Goal: Task Accomplishment & Management: Manage account settings

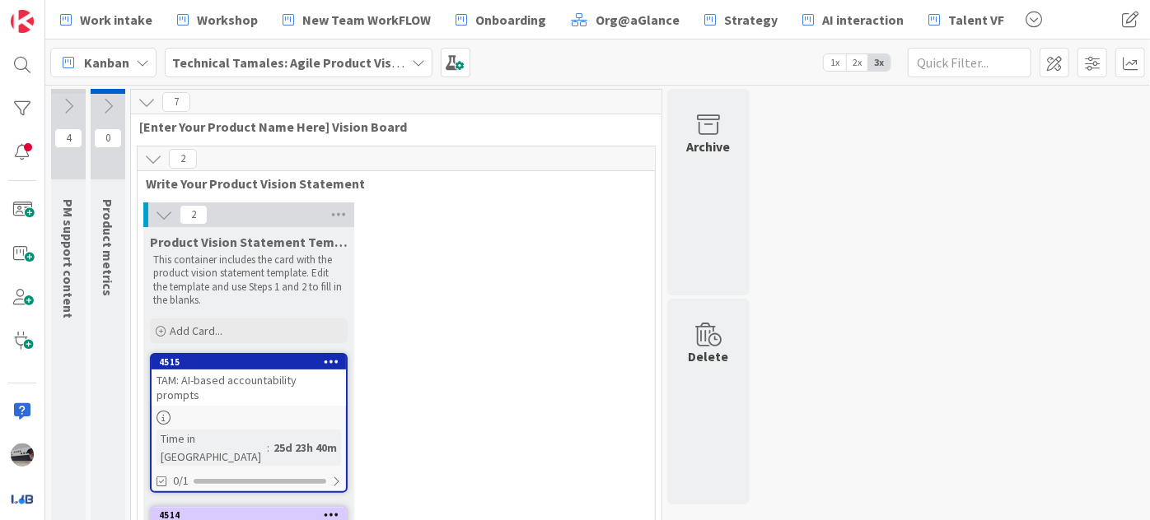
scroll to position [74, 0]
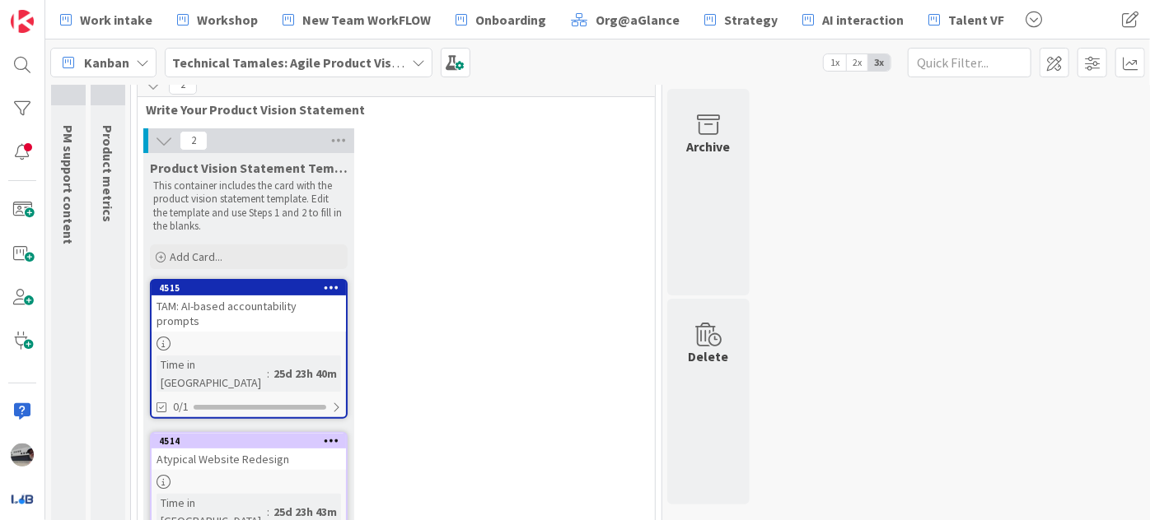
click at [324, 63] on b "Technical Tamales: Agile Product Vision" at bounding box center [291, 62] width 238 height 16
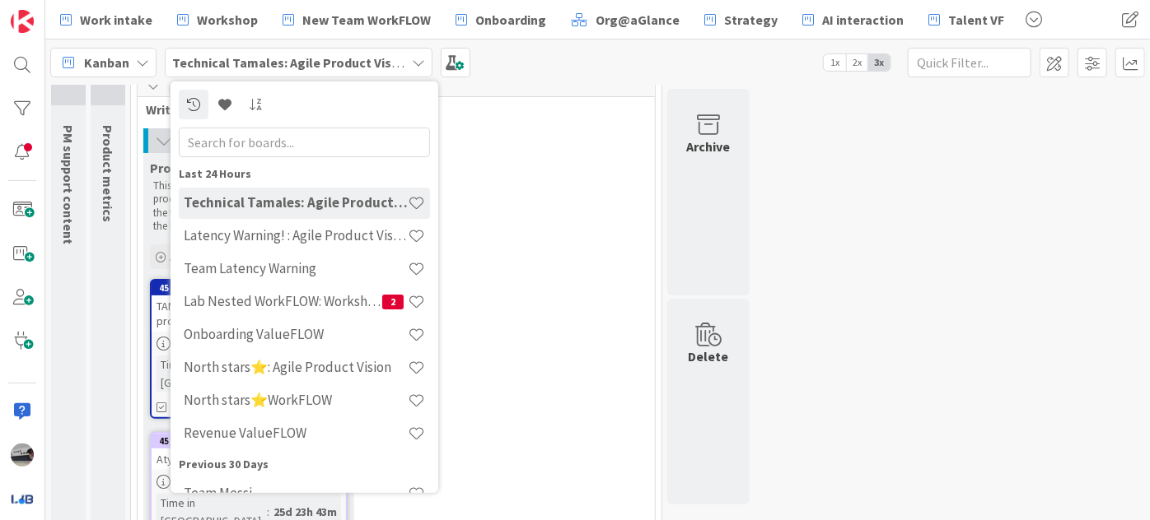
click at [340, 135] on input "text" at bounding box center [304, 142] width 251 height 30
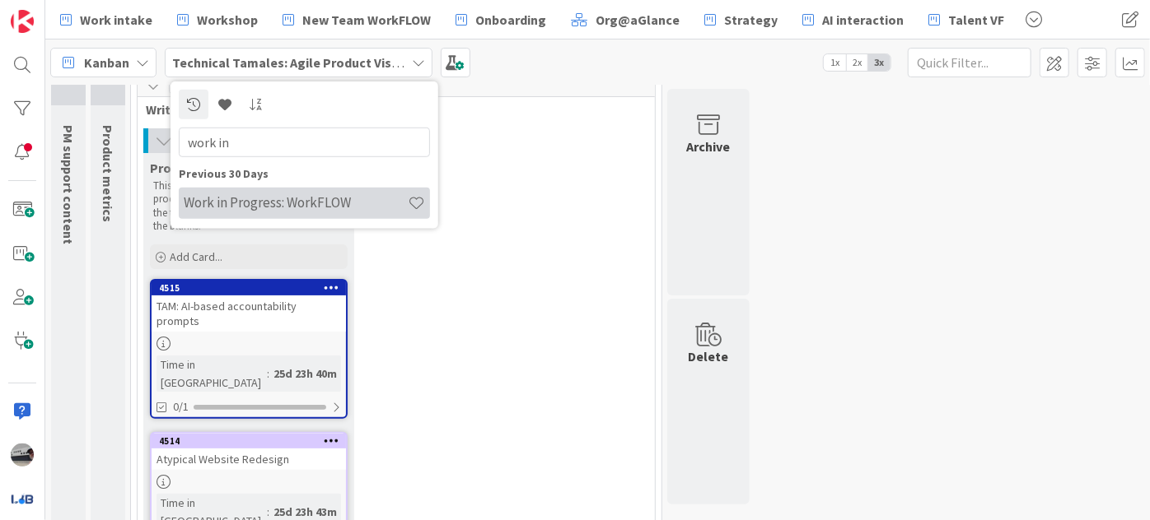
type input "work in"
click at [282, 194] on h4 "Work in Progress: WorkFLOW" at bounding box center [296, 202] width 224 height 16
type textarea "x"
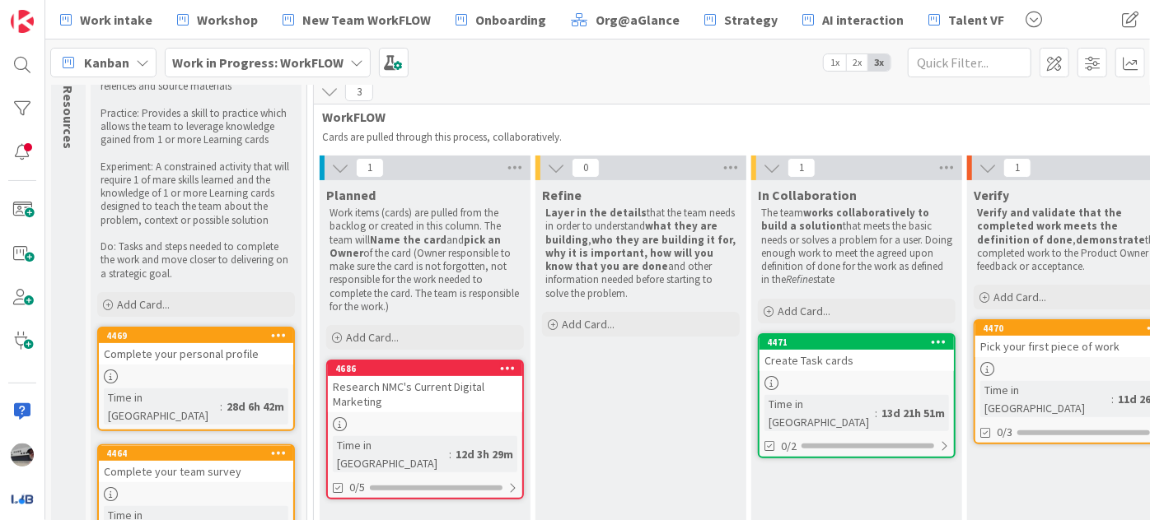
scroll to position [136, 0]
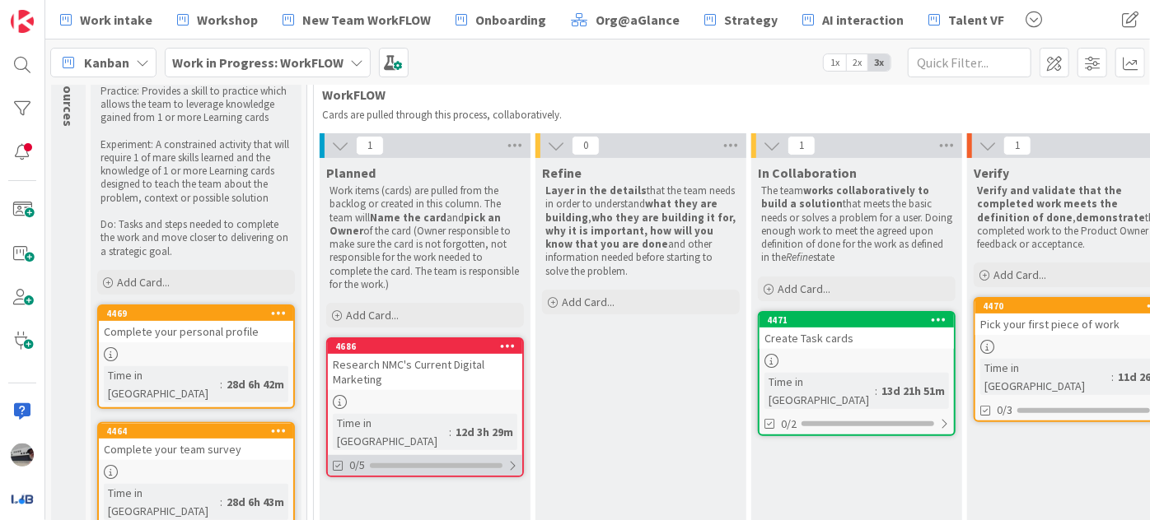
click at [512, 460] on div at bounding box center [512, 466] width 10 height 13
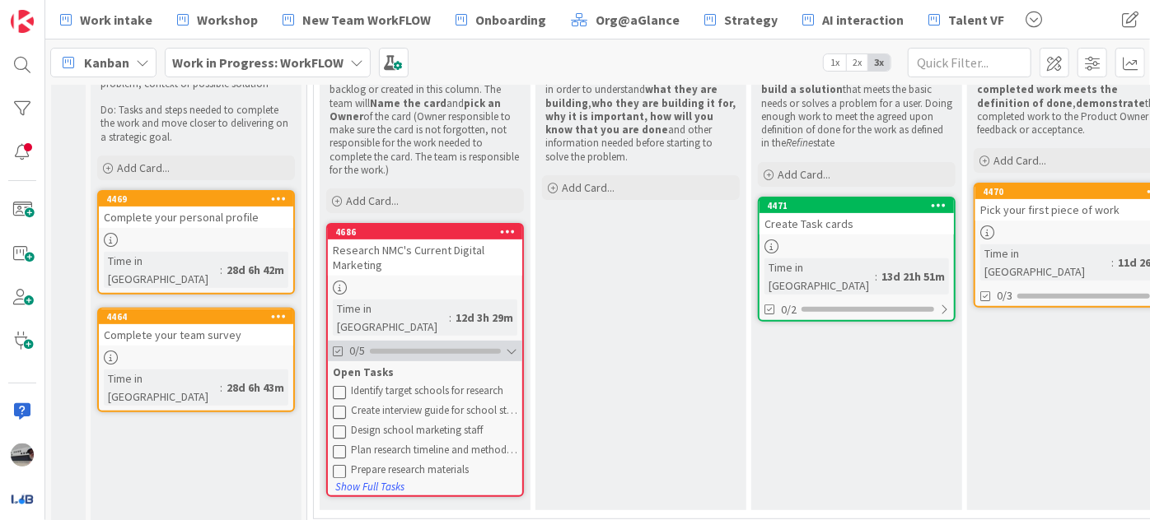
scroll to position [257, 0]
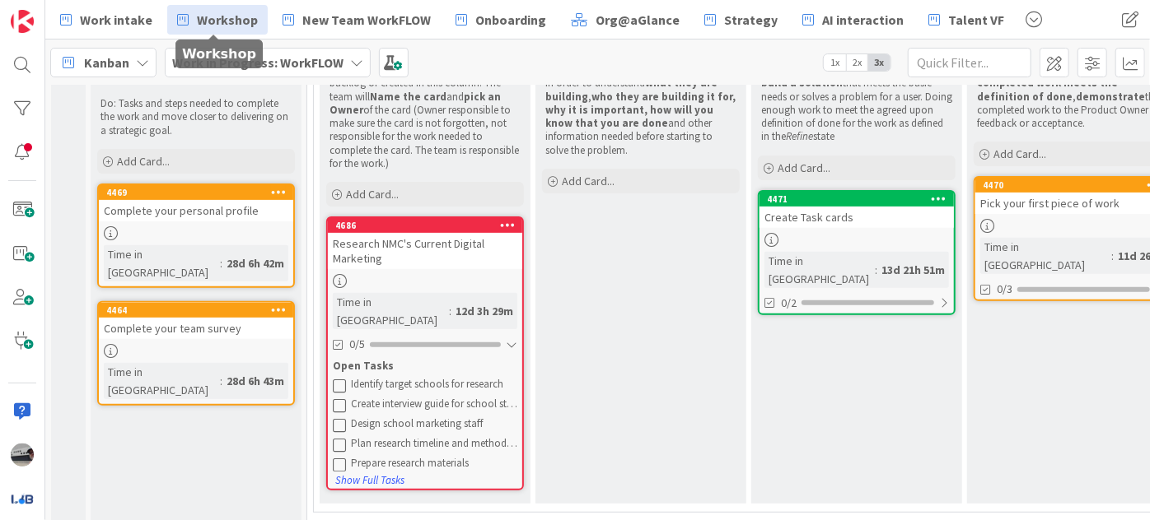
click at [212, 16] on span "Workshop" at bounding box center [227, 20] width 61 height 20
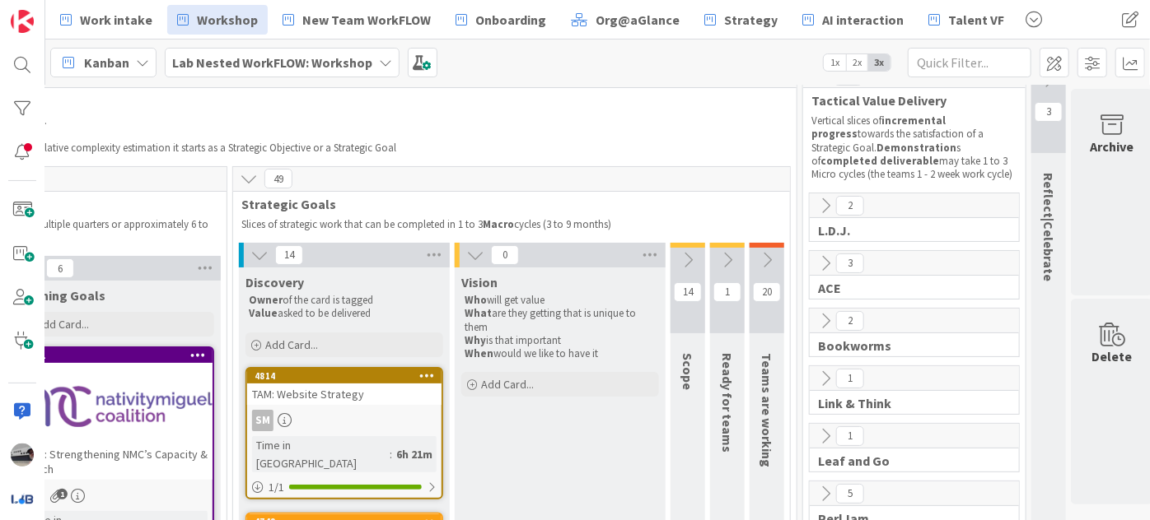
scroll to position [0, 292]
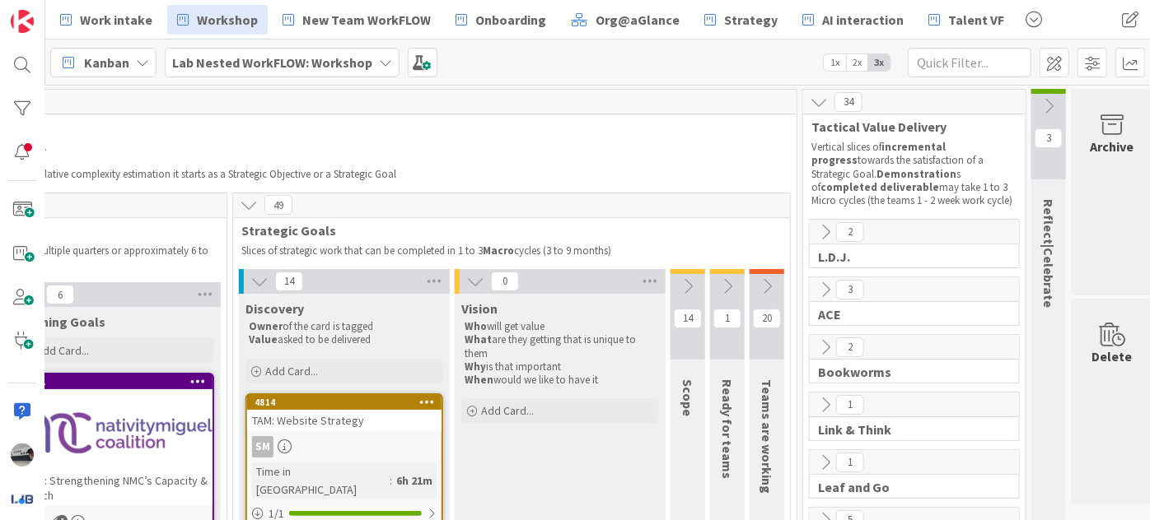
click at [311, 61] on b "Lab Nested WorkFLOW: Workshop" at bounding box center [272, 62] width 200 height 16
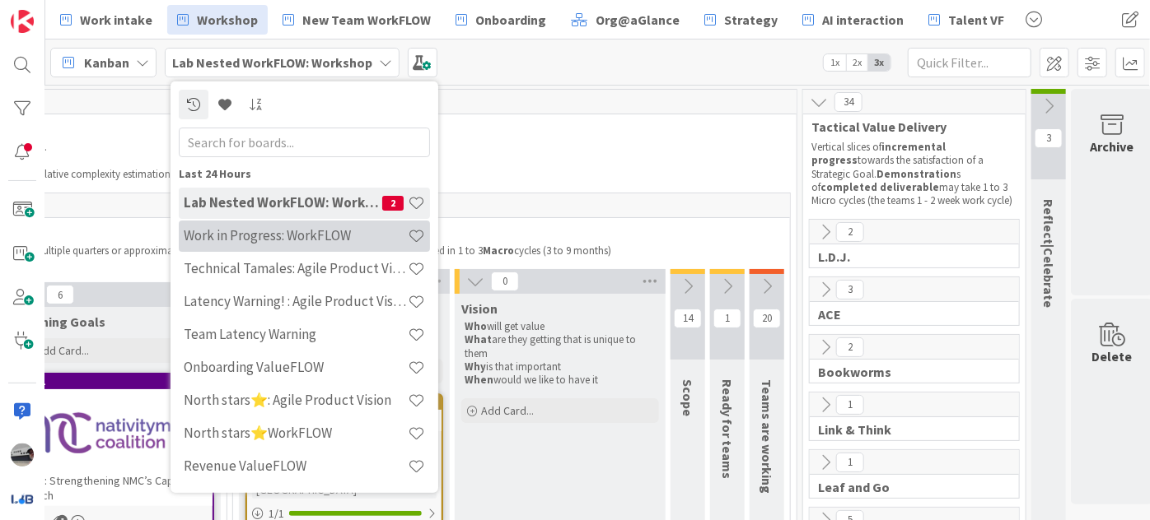
click at [310, 231] on h4 "Work in Progress: WorkFLOW" at bounding box center [296, 235] width 224 height 16
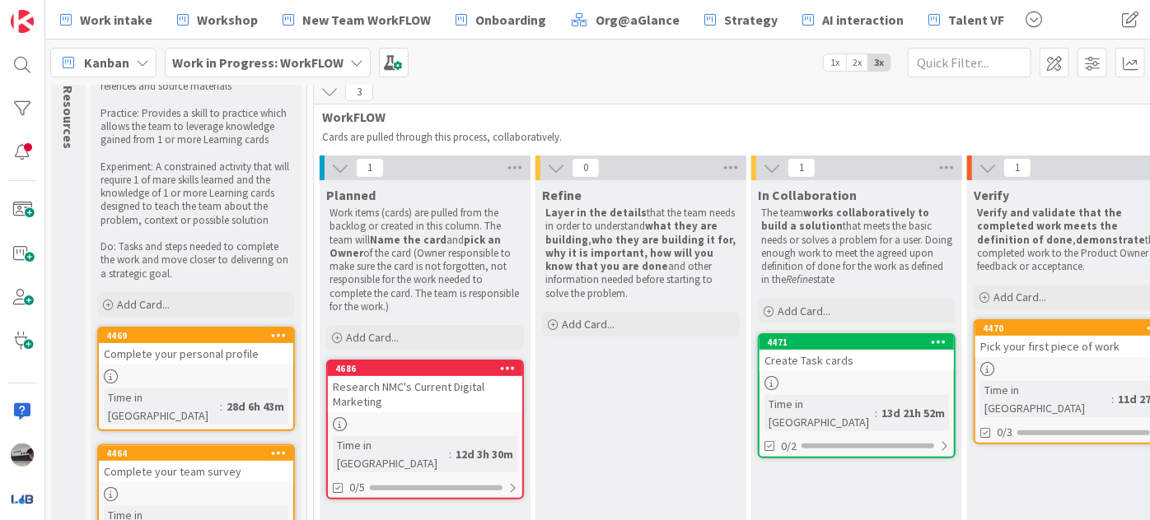
scroll to position [136, 0]
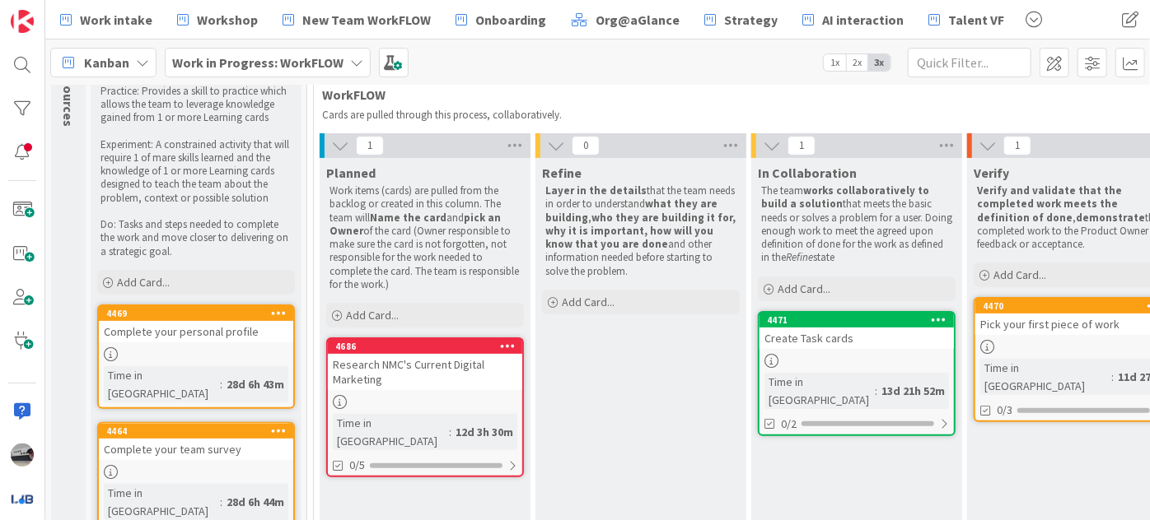
click at [206, 61] on b "Work in Progress: WorkFLOW" at bounding box center [257, 62] width 171 height 16
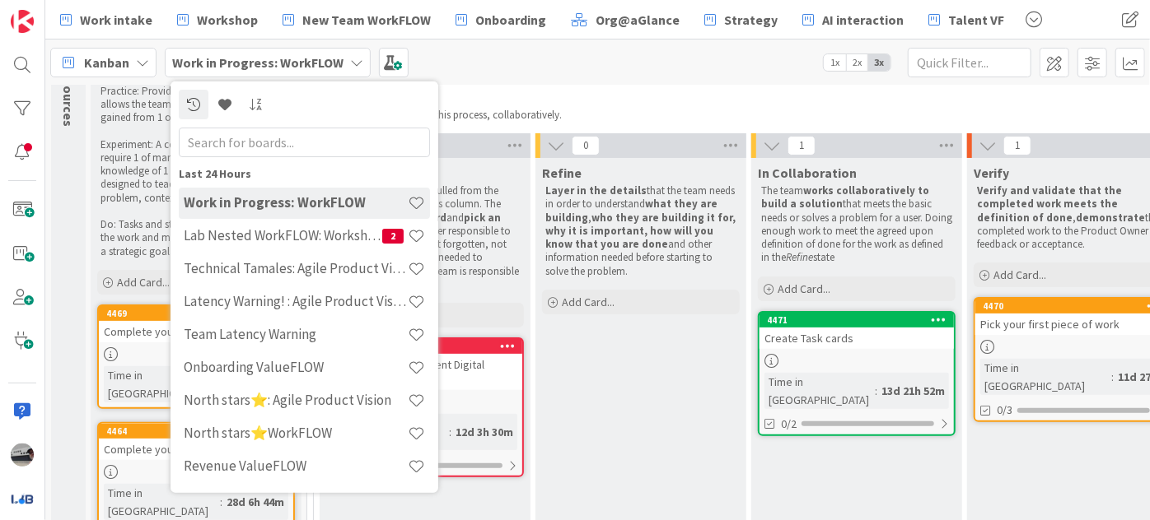
click at [601, 96] on span "WorkFLOW" at bounding box center [742, 94] width 841 height 16
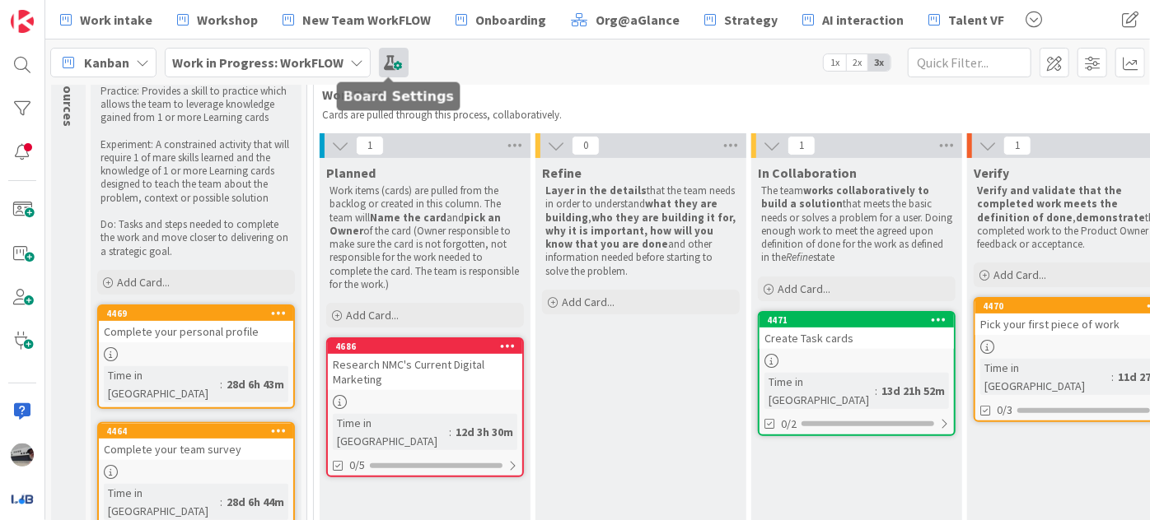
click at [392, 61] on span at bounding box center [394, 63] width 30 height 30
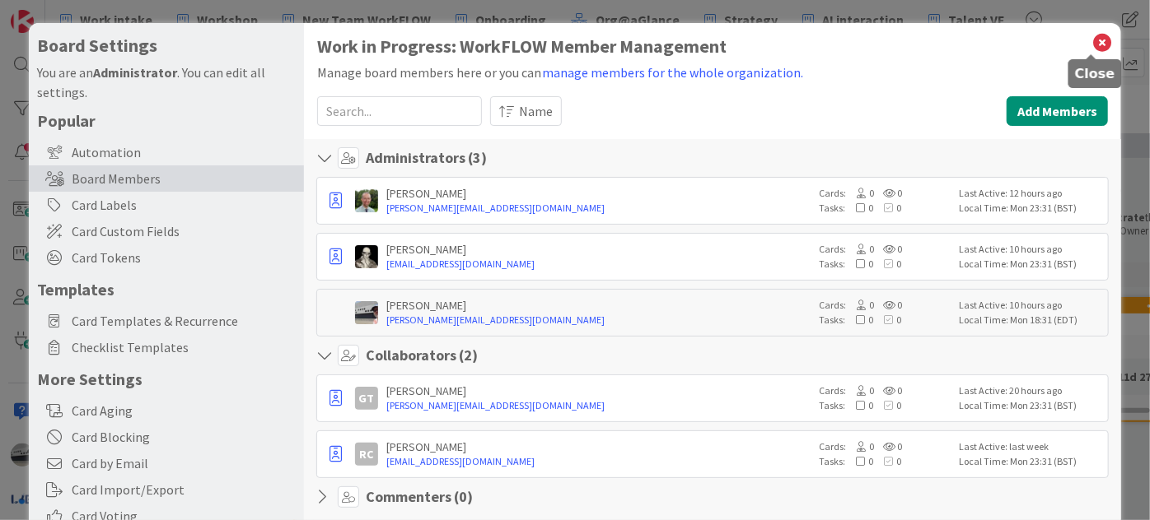
click at [1091, 35] on icon at bounding box center [1101, 42] width 21 height 23
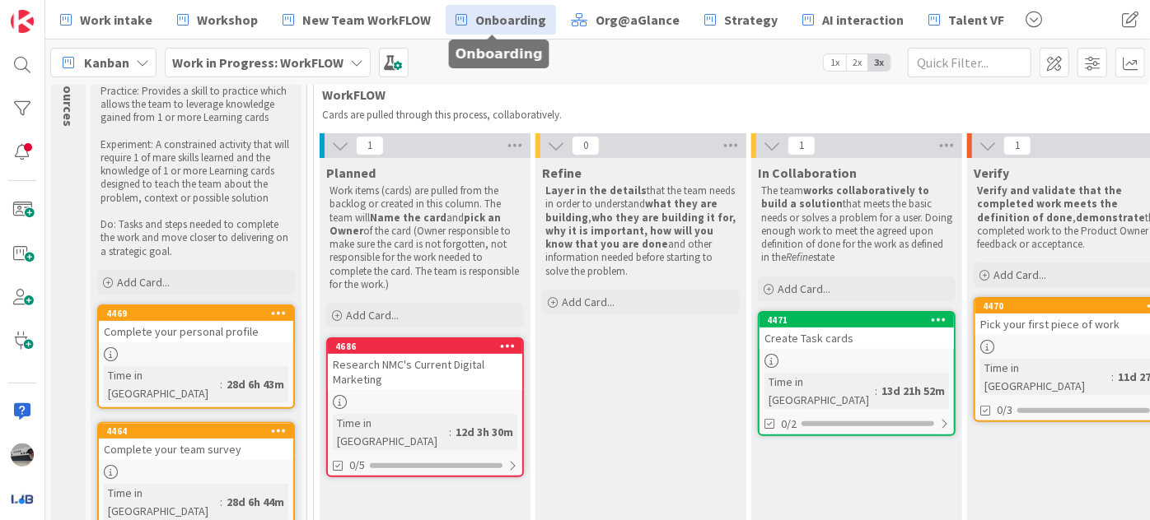
click at [481, 20] on span "Onboarding" at bounding box center [510, 20] width 71 height 20
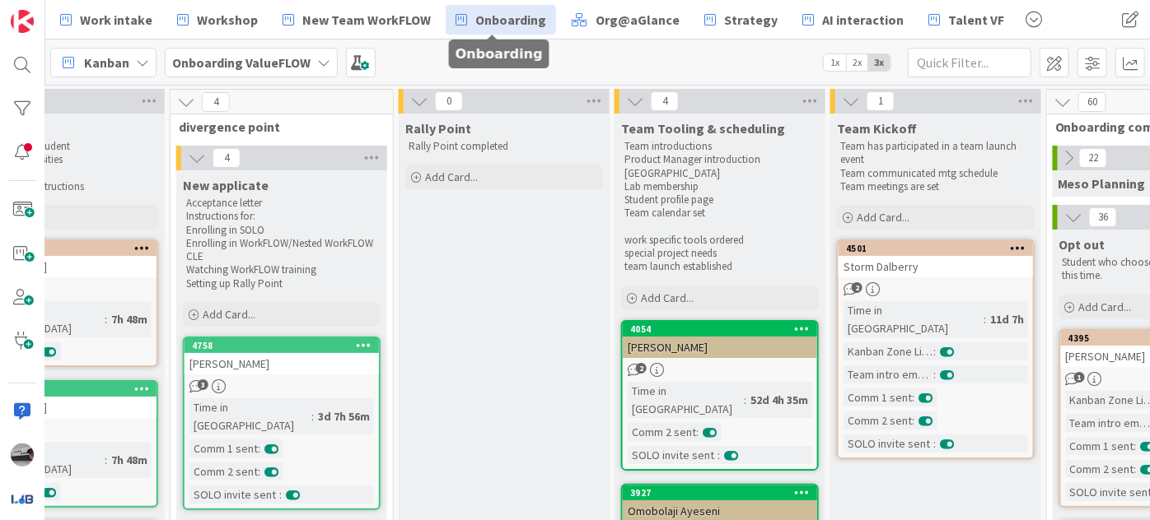
scroll to position [0, 791]
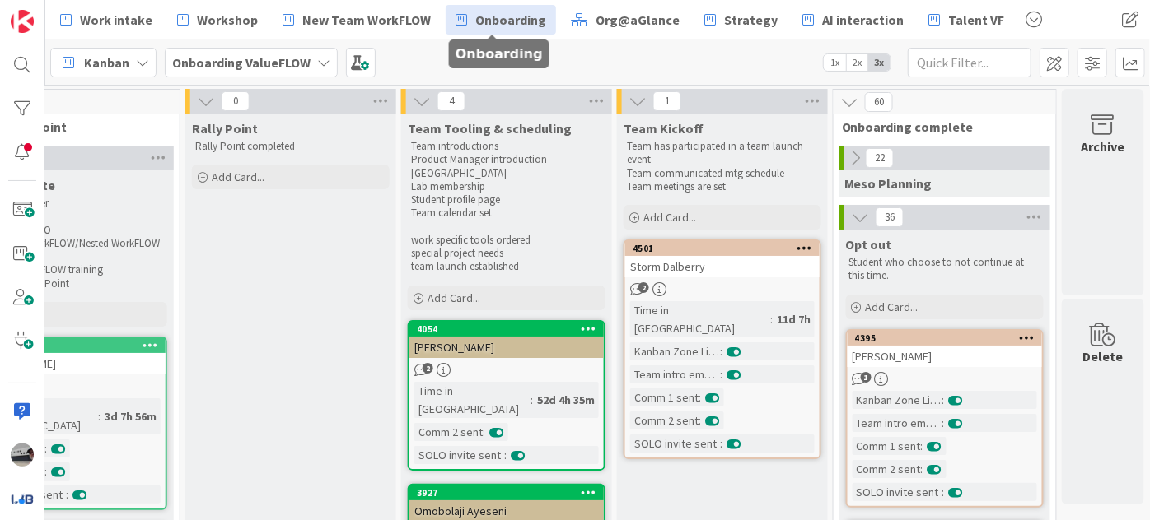
click at [846, 156] on icon at bounding box center [855, 158] width 18 height 18
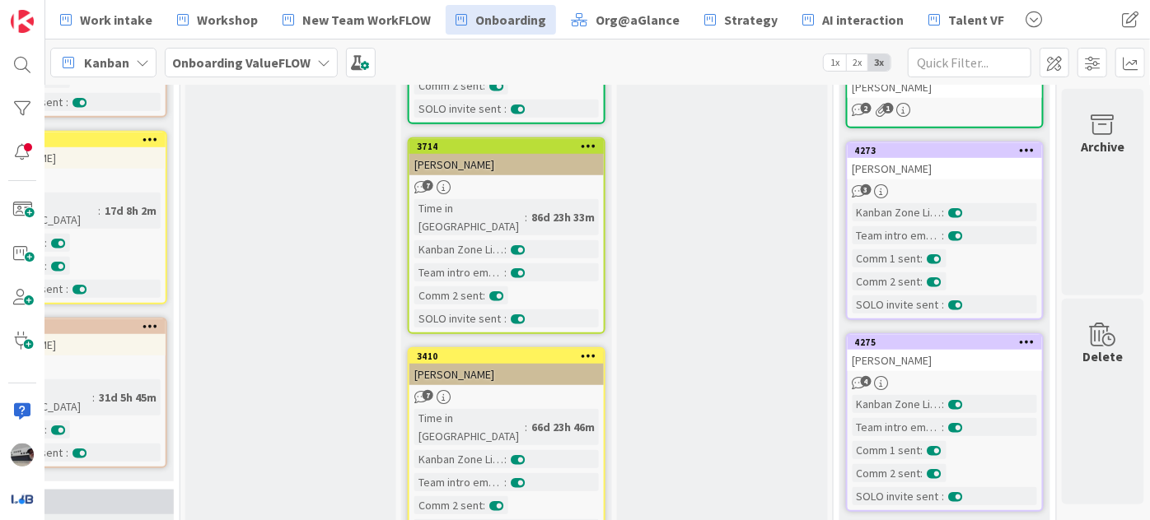
scroll to position [599, 791]
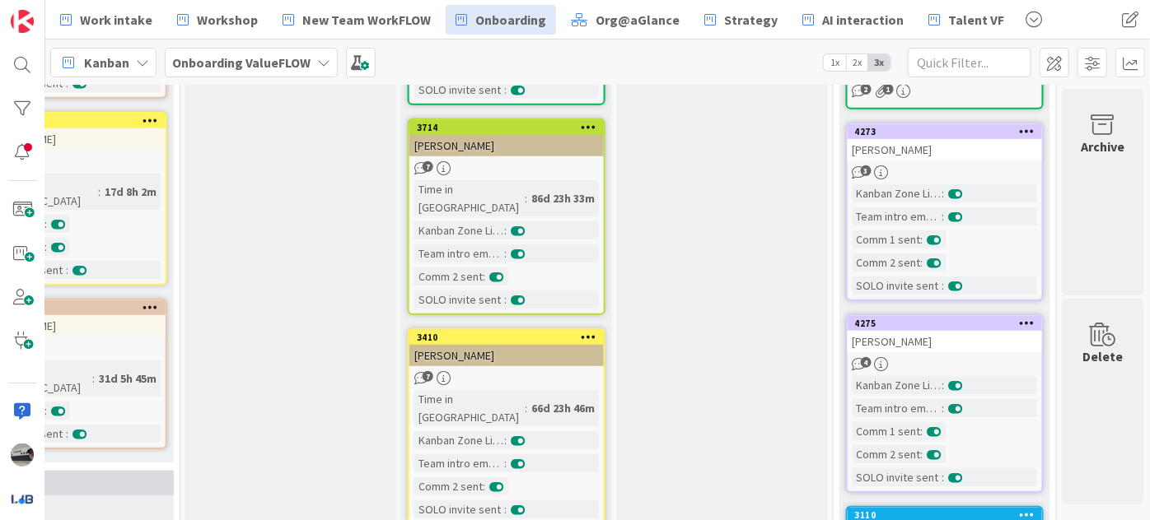
click at [941, 144] on div "[PERSON_NAME]" at bounding box center [944, 149] width 194 height 21
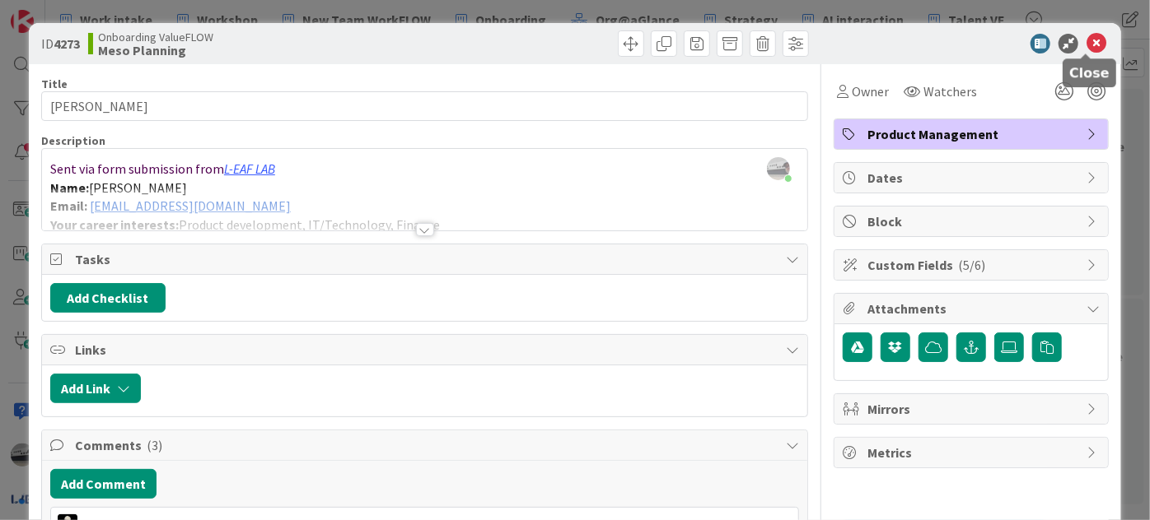
click at [1089, 42] on icon at bounding box center [1096, 44] width 20 height 20
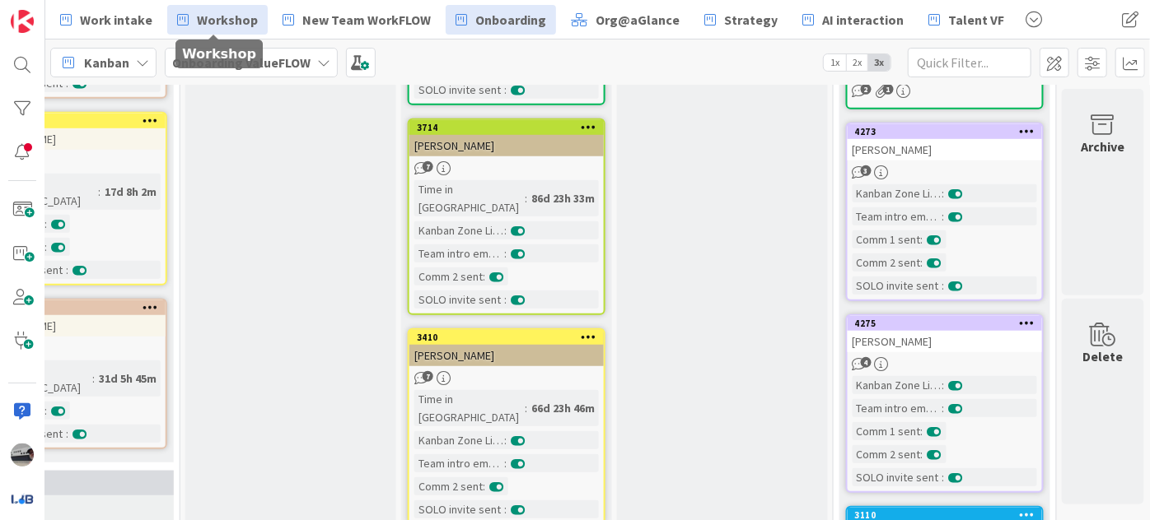
click at [222, 25] on span "Workshop" at bounding box center [227, 20] width 61 height 20
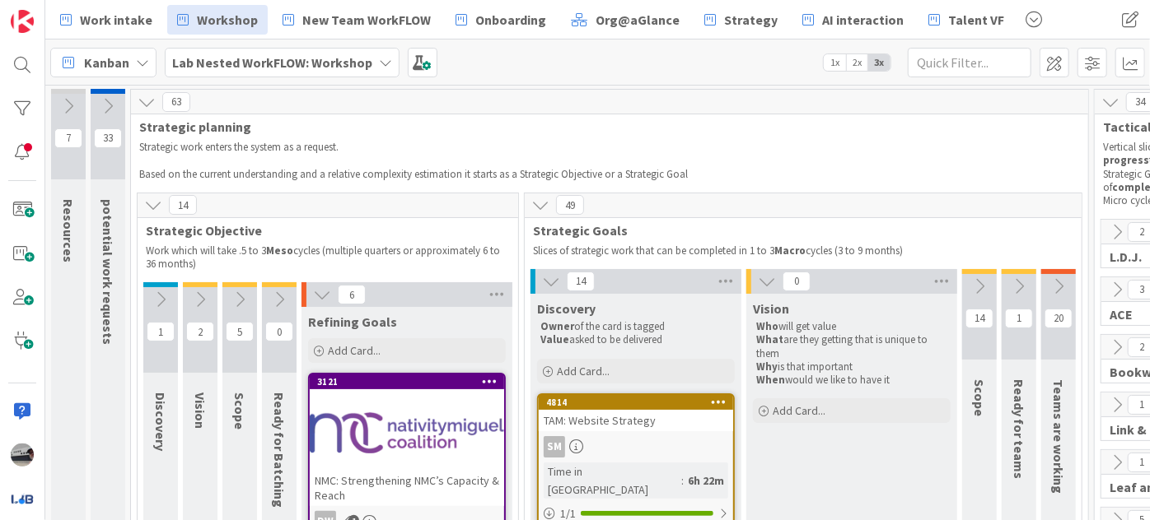
click at [380, 56] on icon at bounding box center [385, 62] width 13 height 13
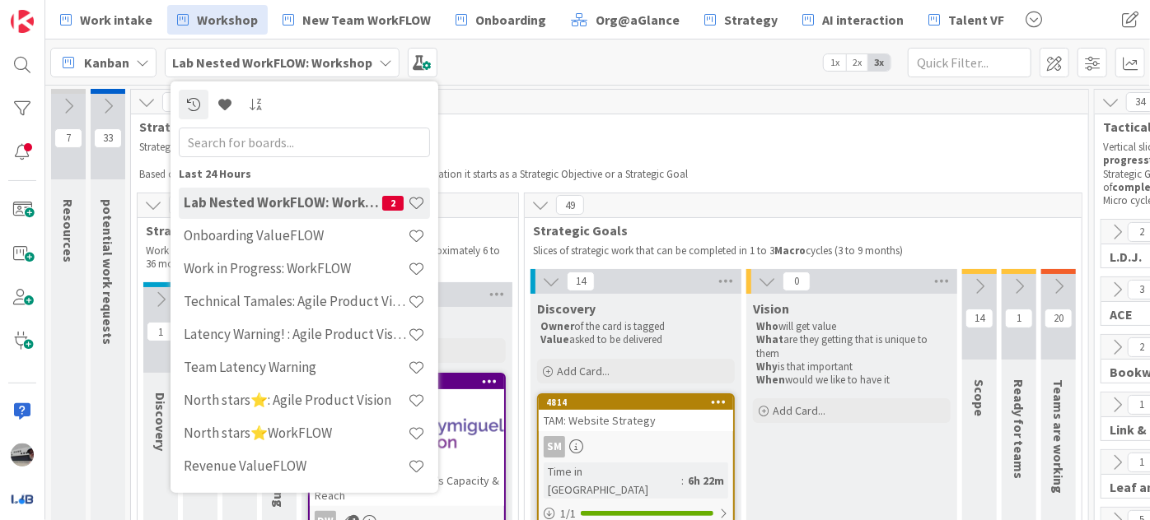
click at [301, 142] on input "text" at bounding box center [304, 142] width 251 height 30
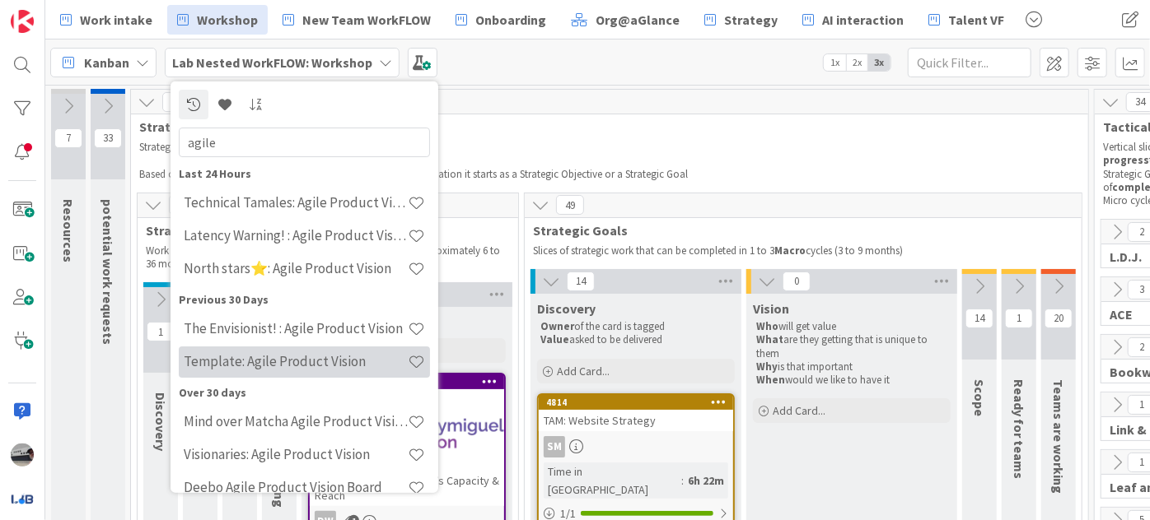
type input "agile"
click at [331, 363] on h4 "Template: Agile Product Vision" at bounding box center [296, 361] width 224 height 16
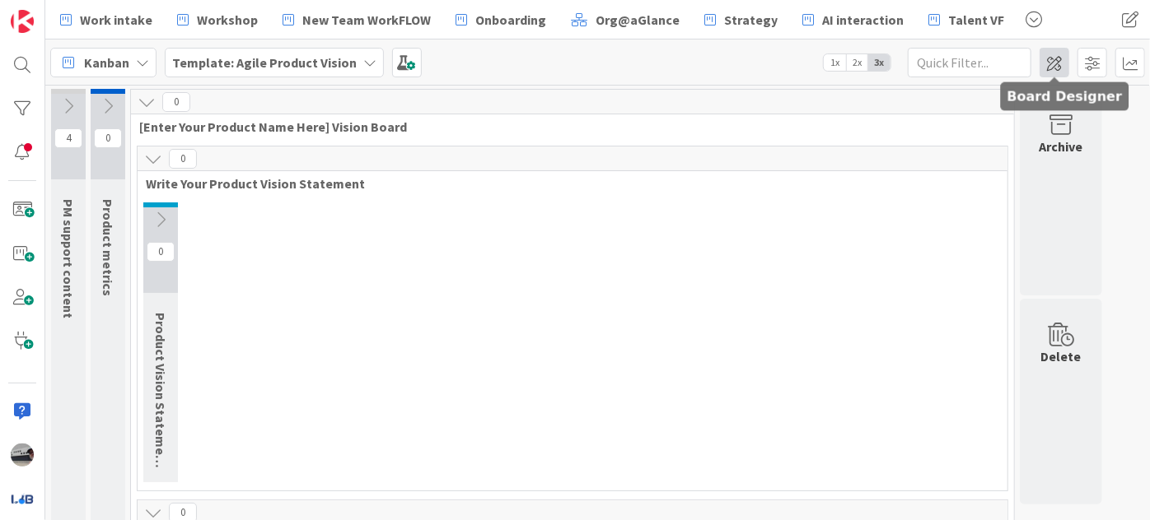
click at [1047, 61] on span at bounding box center [1054, 63] width 30 height 30
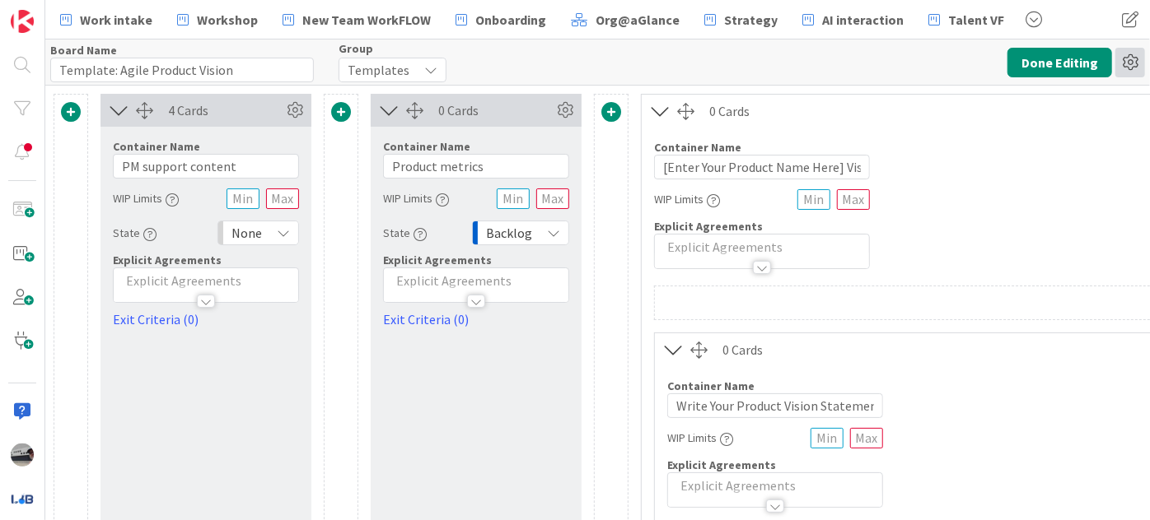
click at [1120, 56] on icon at bounding box center [1130, 63] width 30 height 30
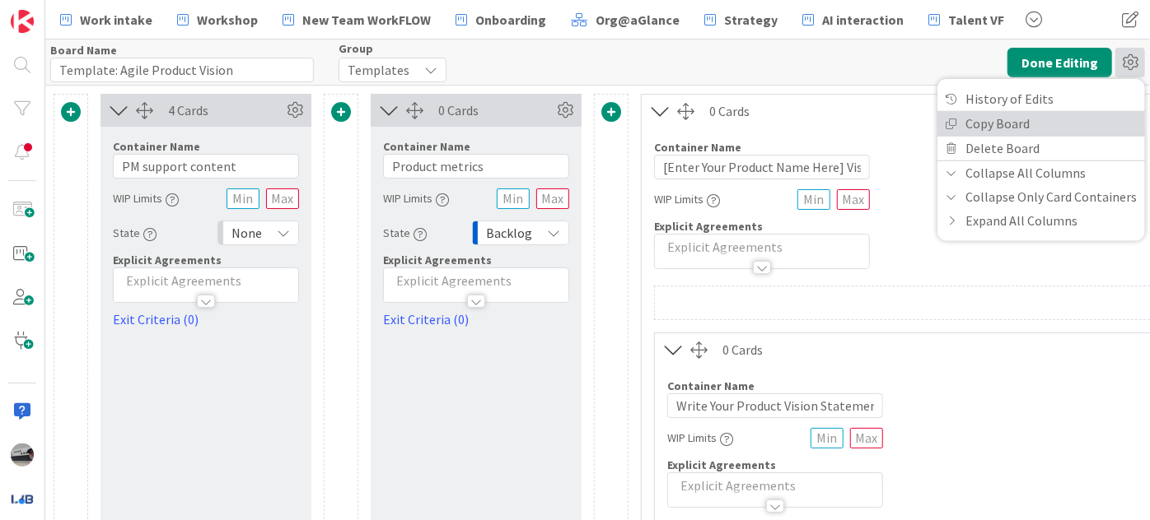
click at [1003, 118] on link "Copy Board" at bounding box center [1041, 123] width 208 height 24
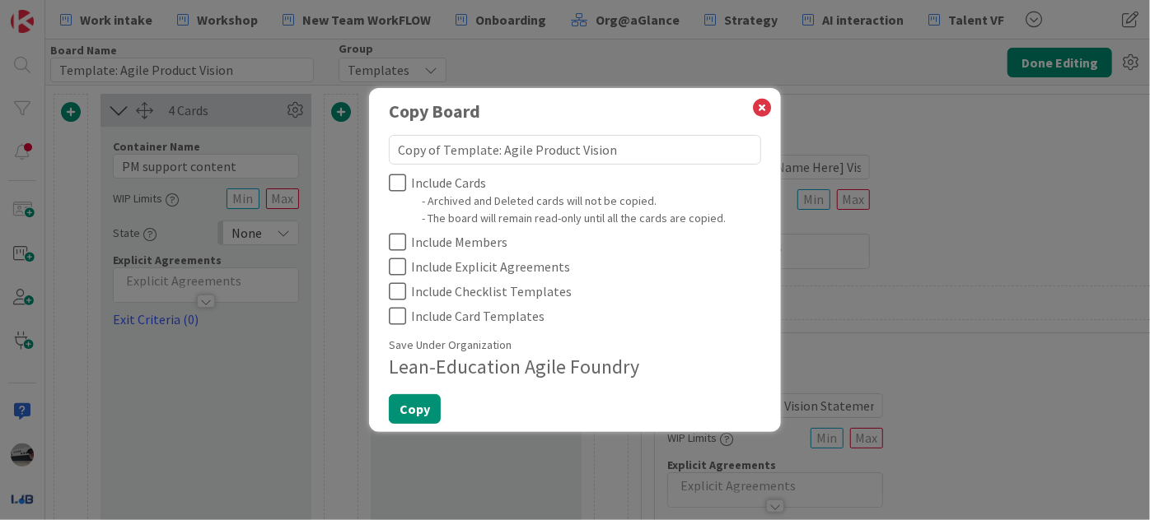
drag, startPoint x: 491, startPoint y: 151, endPoint x: 315, endPoint y: 146, distance: 176.3
click at [315, 146] on div "Copy Board Copy of Template: Agile Product Vision Include Cards - Archived and …" at bounding box center [575, 260] width 1150 height 520
type textarea "x"
type textarea "W: Agile Product Vision"
type textarea "x"
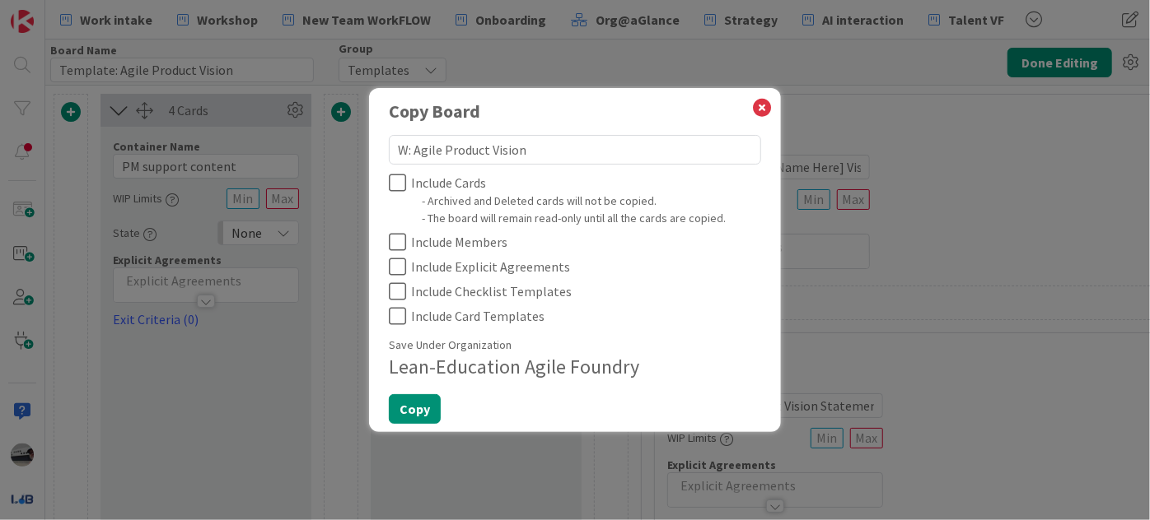
type textarea "Wo: Agile Product Vision"
type textarea "x"
type textarea "Wor: Agile Product Vision"
type textarea "x"
type textarea "Work: Agile Product Vision"
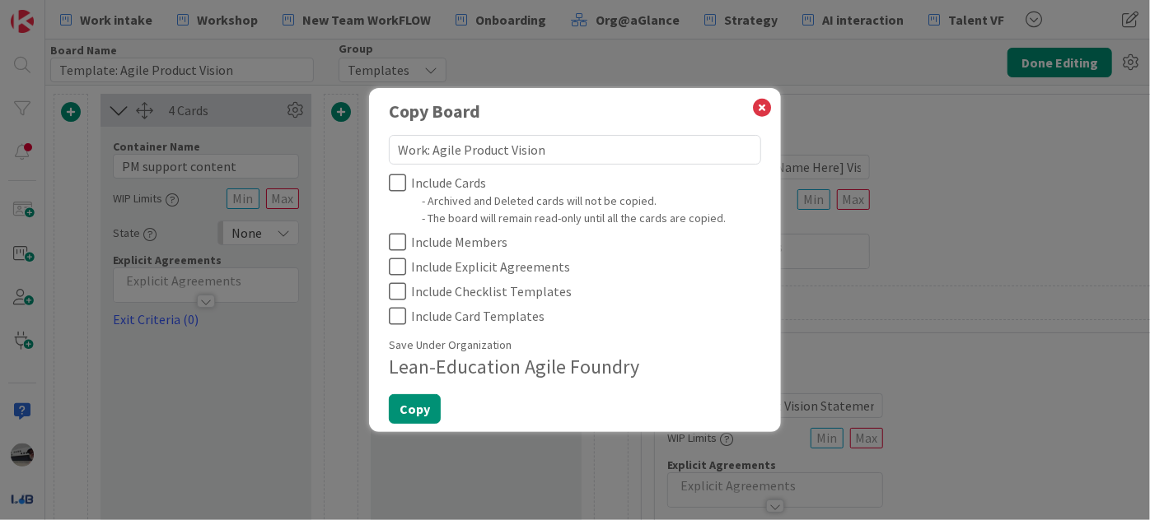
type textarea "x"
type textarea "Work : Agile Product Vision"
type textarea "x"
type textarea "Work i: Agile Product Vision"
type textarea "x"
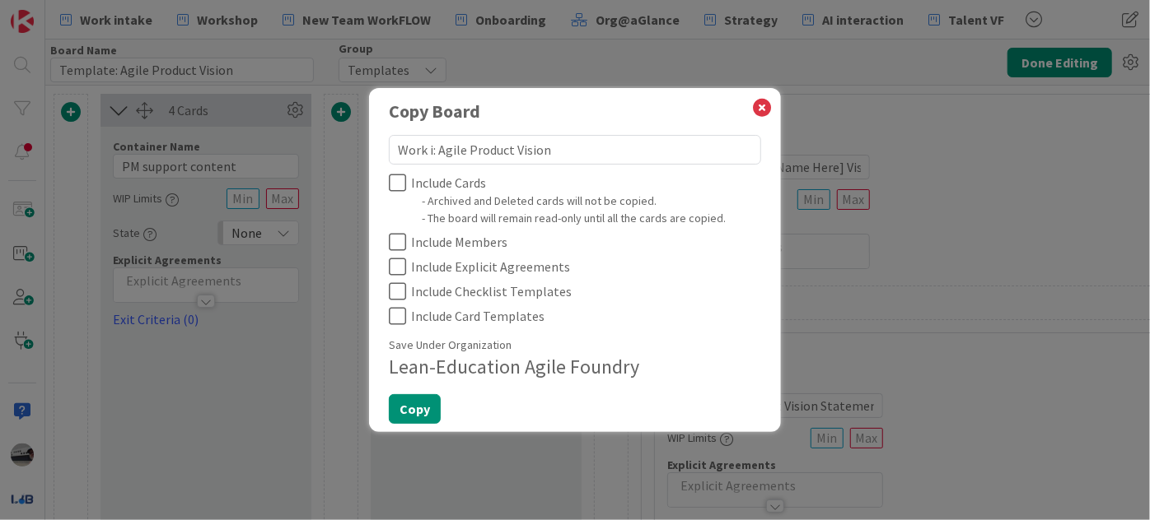
type textarea "Work in: Agile Product Vision"
type textarea "x"
type textarea "Work in : Agile Product Vision"
type textarea "x"
type textarea "Work in P: Agile Product Vision"
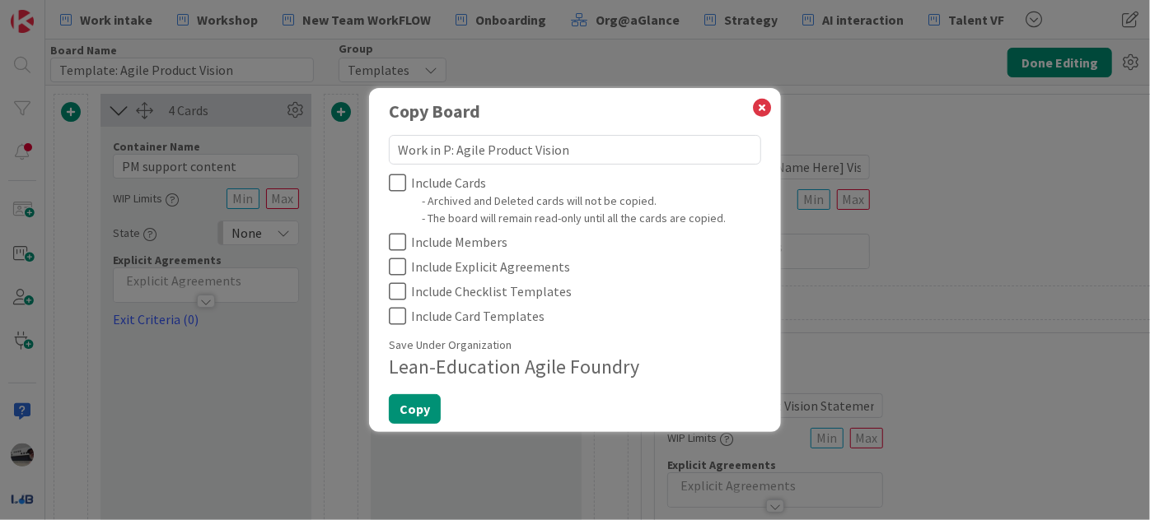
type textarea "x"
type textarea "Work in Pr: Agile Product Vision"
type textarea "x"
type textarea "Work in Pro: Agile Product Vision"
type textarea "x"
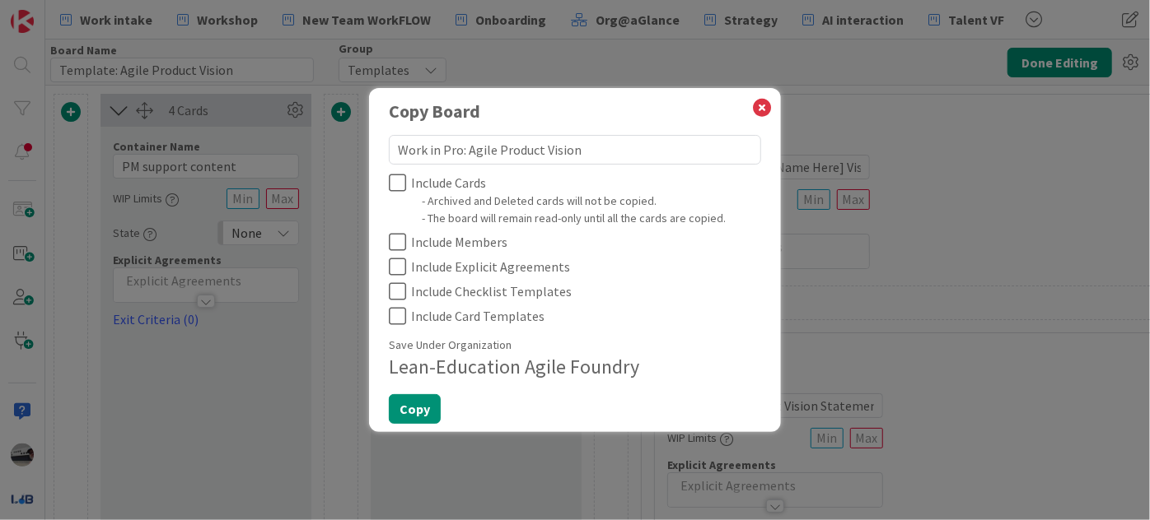
type textarea "Work in Prog: Agile Product Vision"
type textarea "x"
type textarea "Work in Progr: Agile Product Vision"
type textarea "x"
type textarea "Work in Progre: Agile Product Vision"
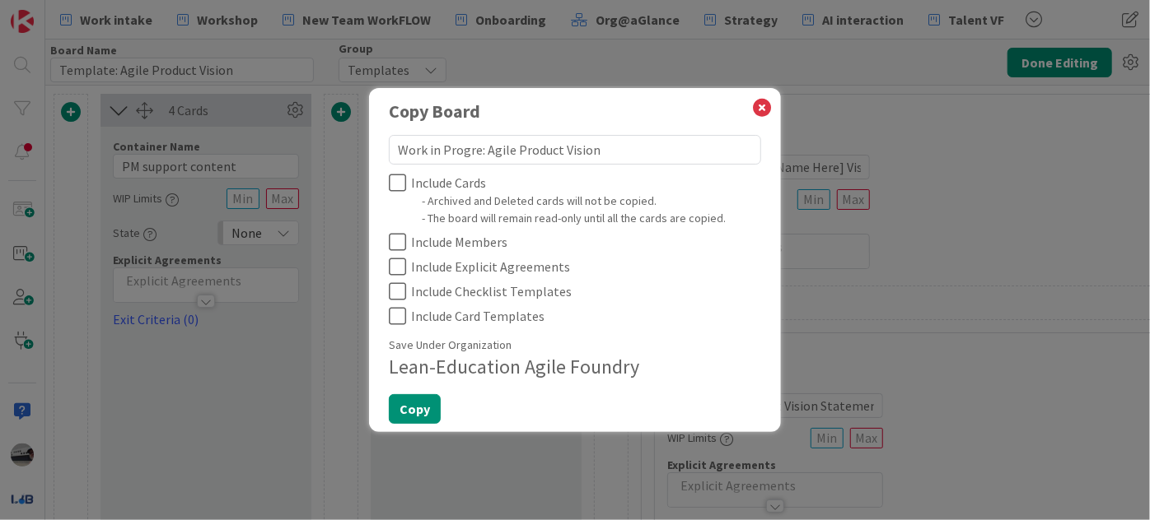
type textarea "x"
type textarea "Work in Progres: Agile Product Vision"
type textarea "x"
type textarea "Work in Progress: Agile Product Vision"
click at [402, 177] on icon at bounding box center [397, 183] width 17 height 20
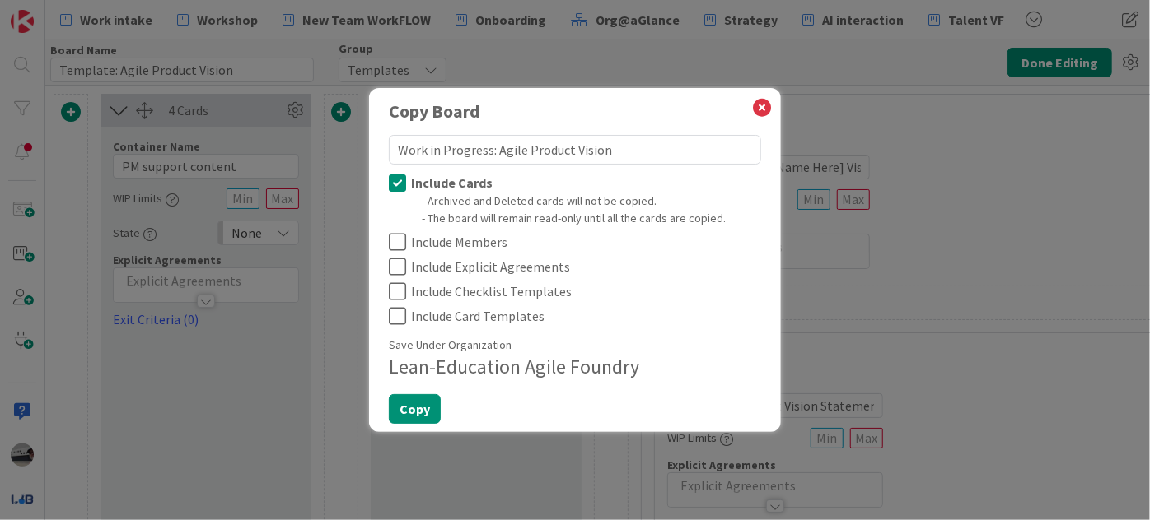
click at [394, 243] on icon at bounding box center [397, 242] width 17 height 20
click at [399, 269] on icon at bounding box center [397, 267] width 17 height 20
click at [410, 410] on button "Copy" at bounding box center [415, 409] width 52 height 30
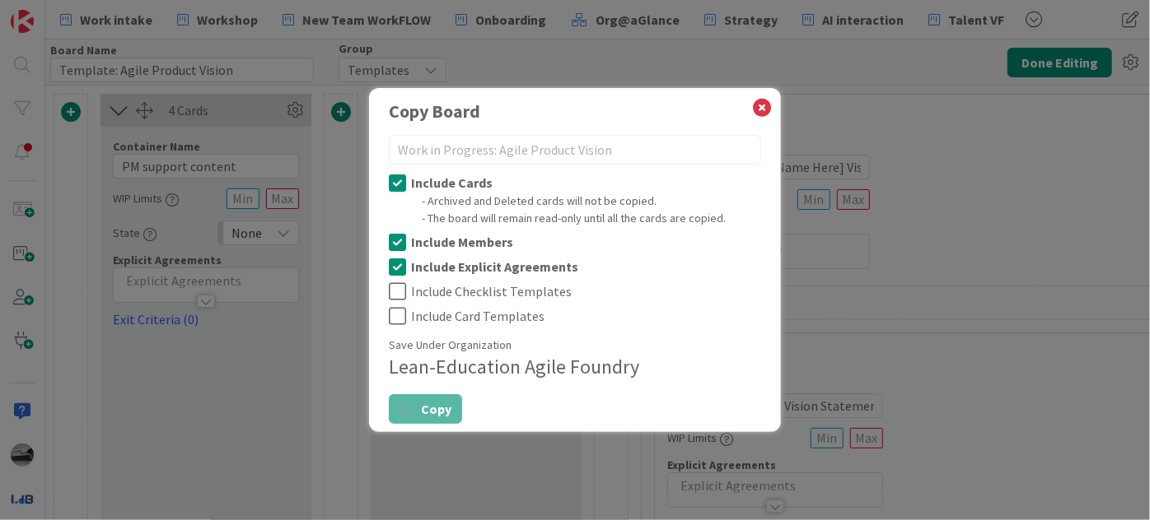
type textarea "x"
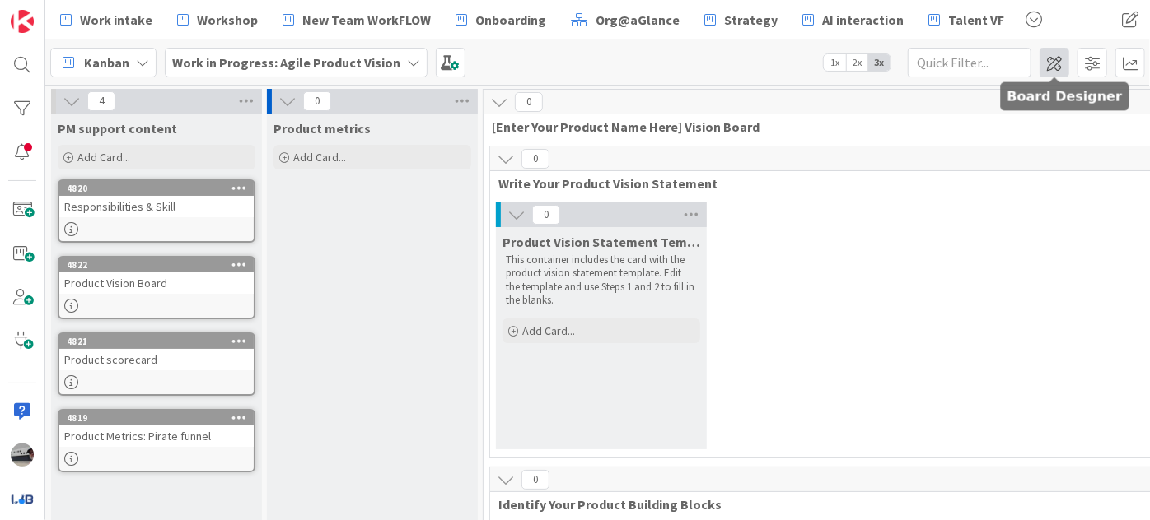
click at [1052, 60] on span at bounding box center [1054, 63] width 30 height 30
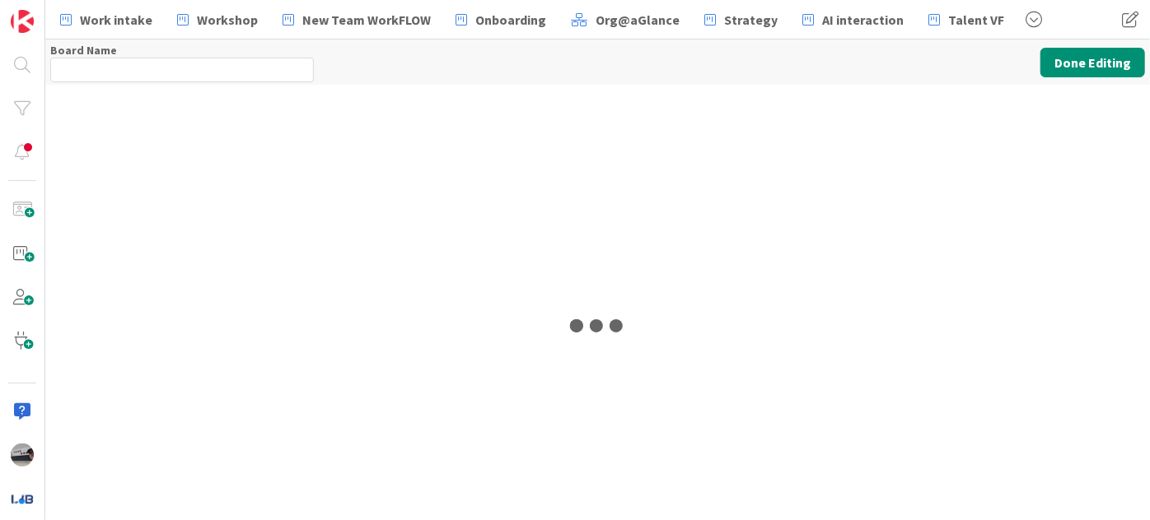
type input "Work in Progress: Agile Product Vision"
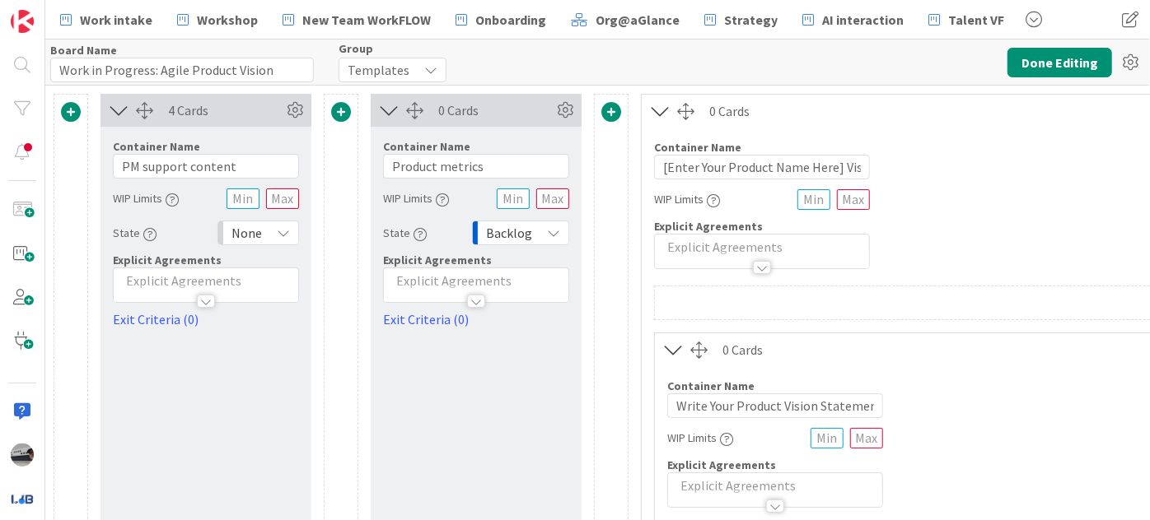
click at [390, 79] on span "Templates" at bounding box center [379, 69] width 62 height 23
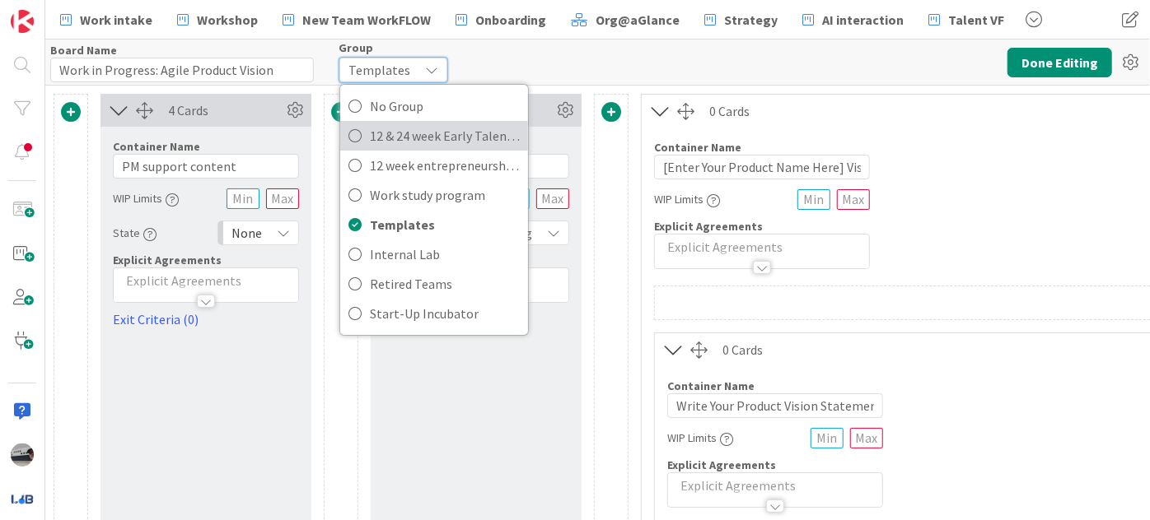
click at [398, 133] on span "12 & 24 week Early Talent incu." at bounding box center [445, 136] width 150 height 25
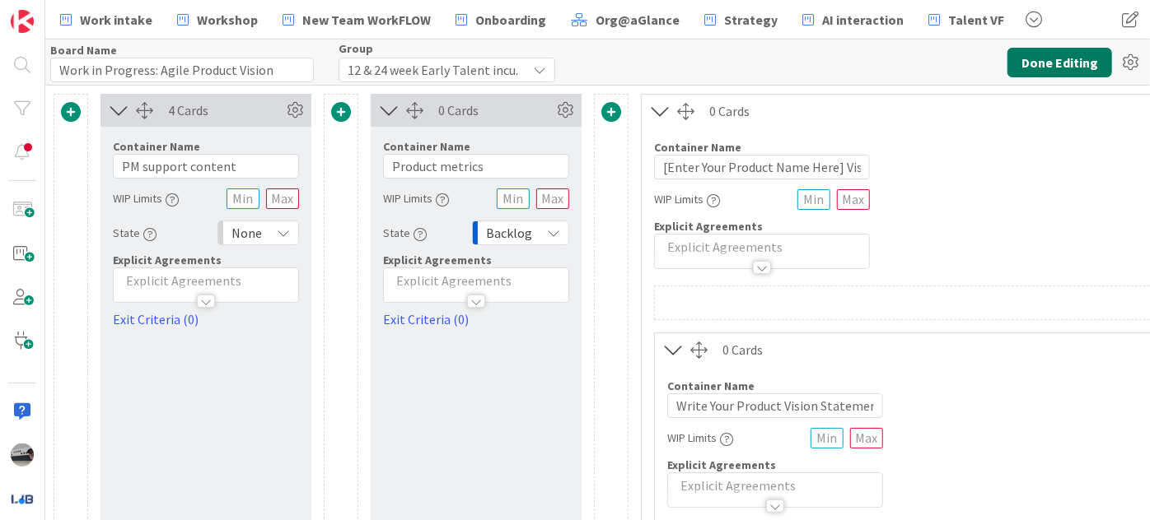
click at [1060, 64] on button "Done Editing" at bounding box center [1059, 63] width 105 height 30
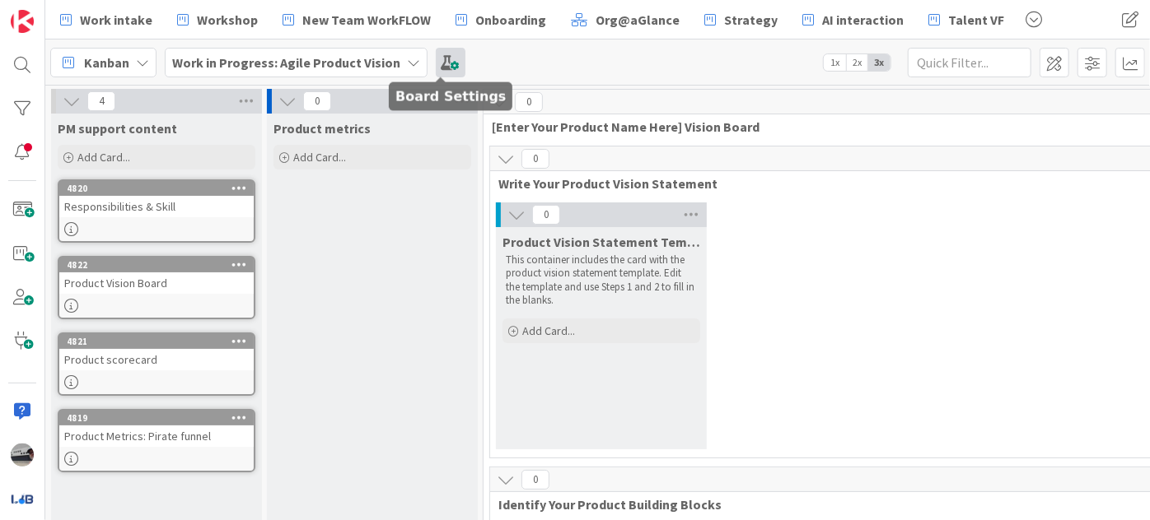
click at [436, 63] on span at bounding box center [451, 63] width 30 height 30
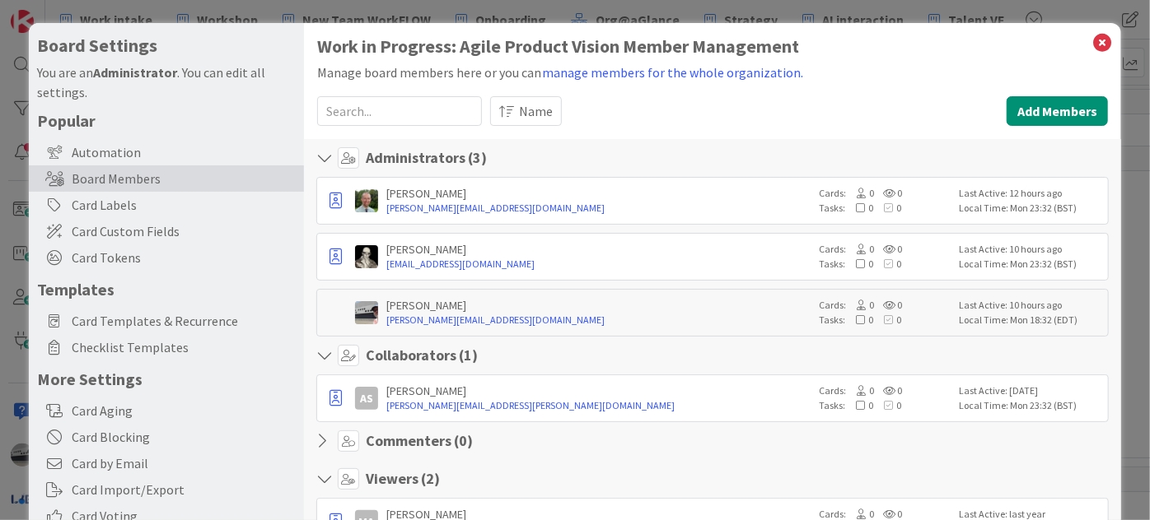
click at [450, 118] on input at bounding box center [399, 111] width 165 height 30
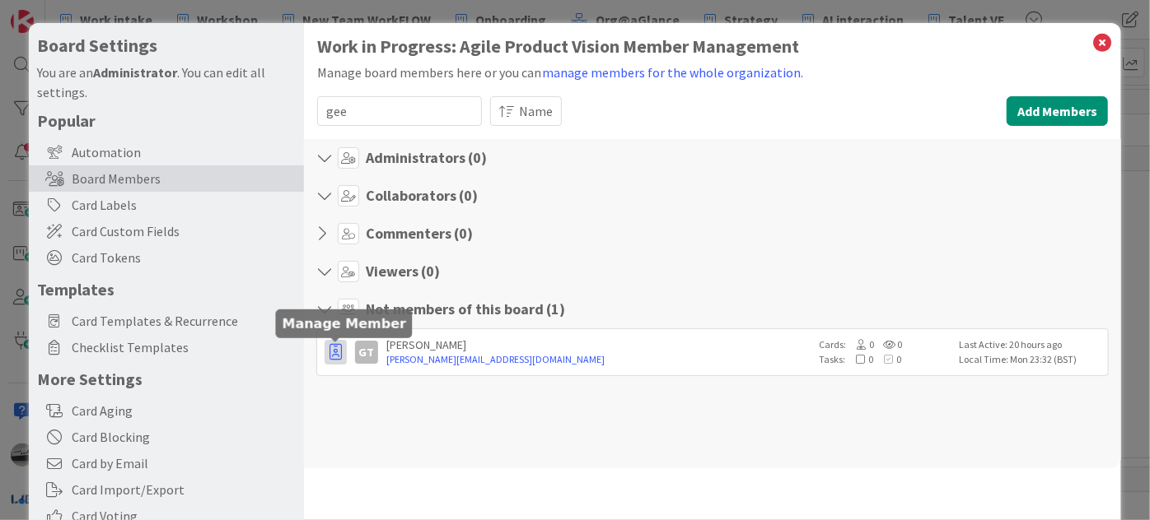
click at [329, 352] on icon "button" at bounding box center [335, 352] width 12 height 16
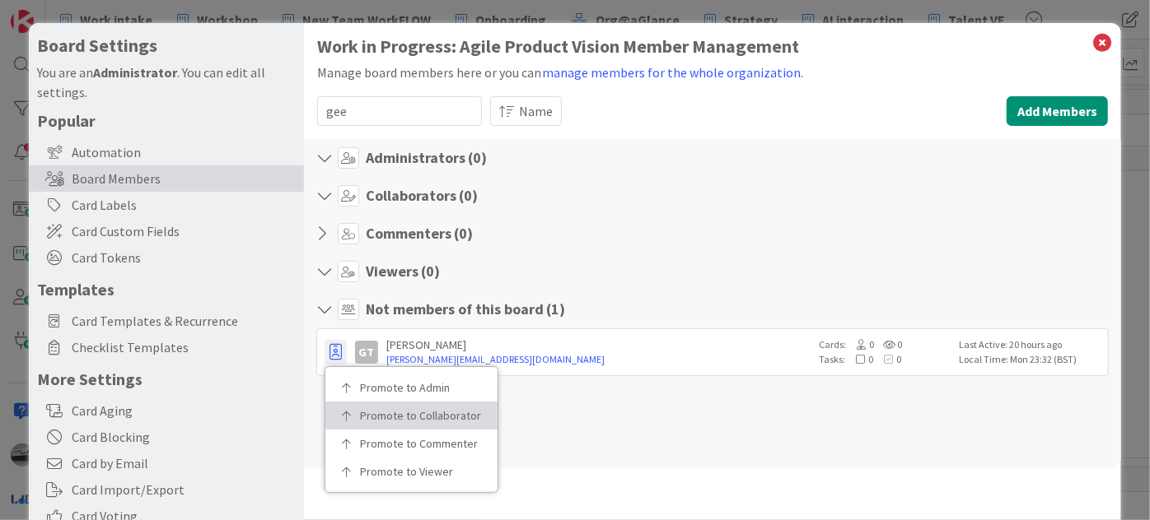
click at [373, 404] on link "Promote to Collaborator" at bounding box center [411, 416] width 172 height 28
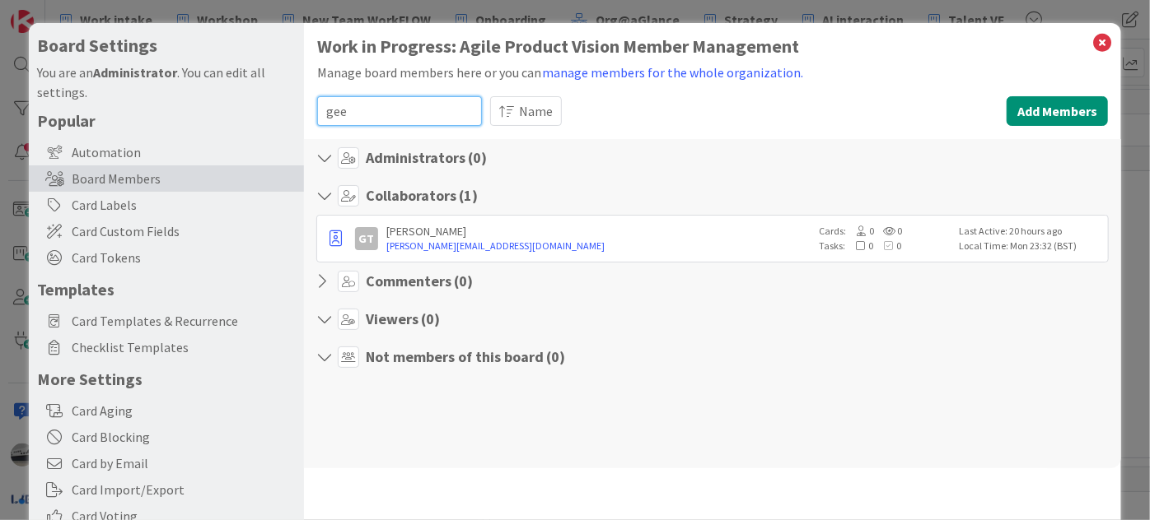
drag, startPoint x: 391, startPoint y: 105, endPoint x: 264, endPoint y: 105, distance: 127.6
click at [264, 105] on div "Board Settings You are an Administrator . You can edit all settings. Popular Au…" at bounding box center [575, 339] width 1092 height 632
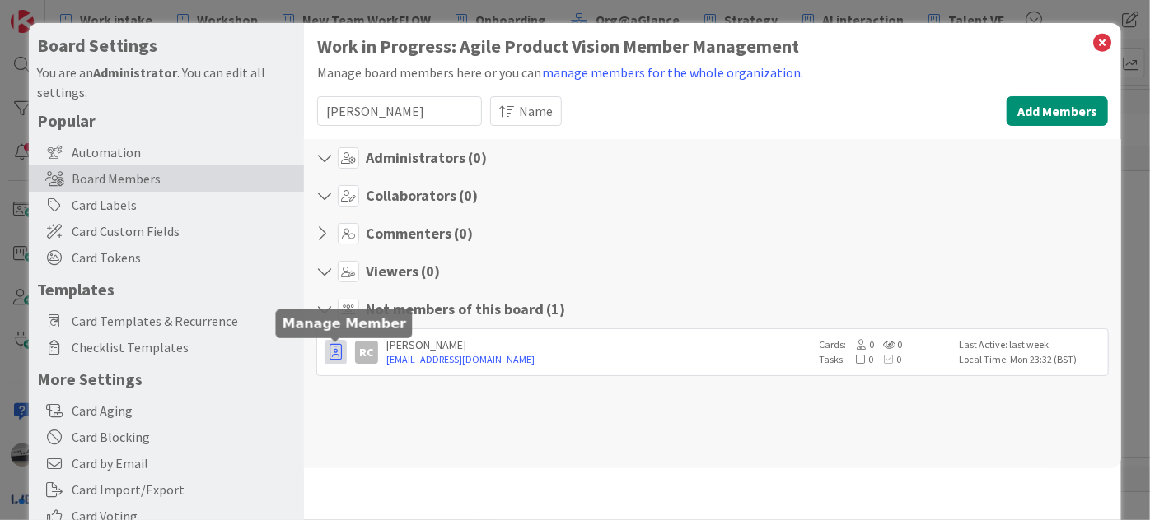
click at [338, 355] on icon "button" at bounding box center [335, 352] width 12 height 16
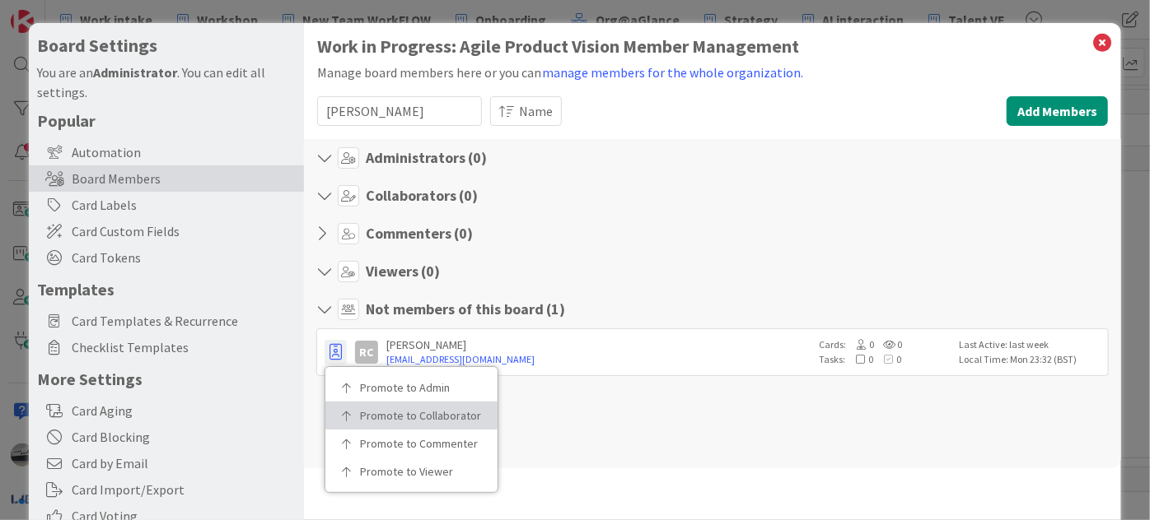
click at [362, 410] on p "Promote to Collaborator" at bounding box center [417, 416] width 114 height 12
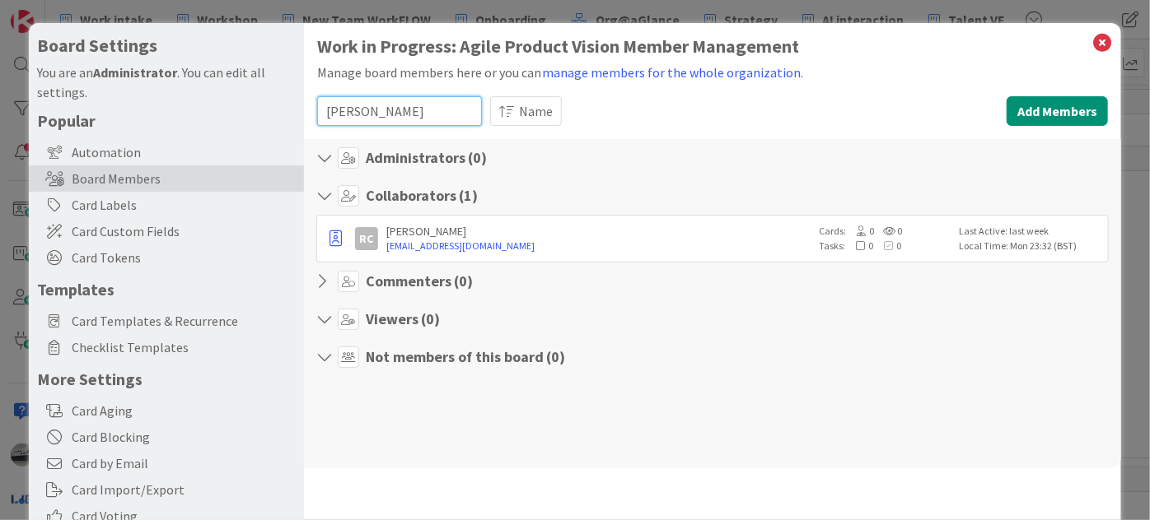
drag, startPoint x: 368, startPoint y: 114, endPoint x: 315, endPoint y: 110, distance: 52.8
click at [315, 110] on div "Work in Progress: Agile Product Vision Member Management Manage board members h…" at bounding box center [712, 339] width 817 height 632
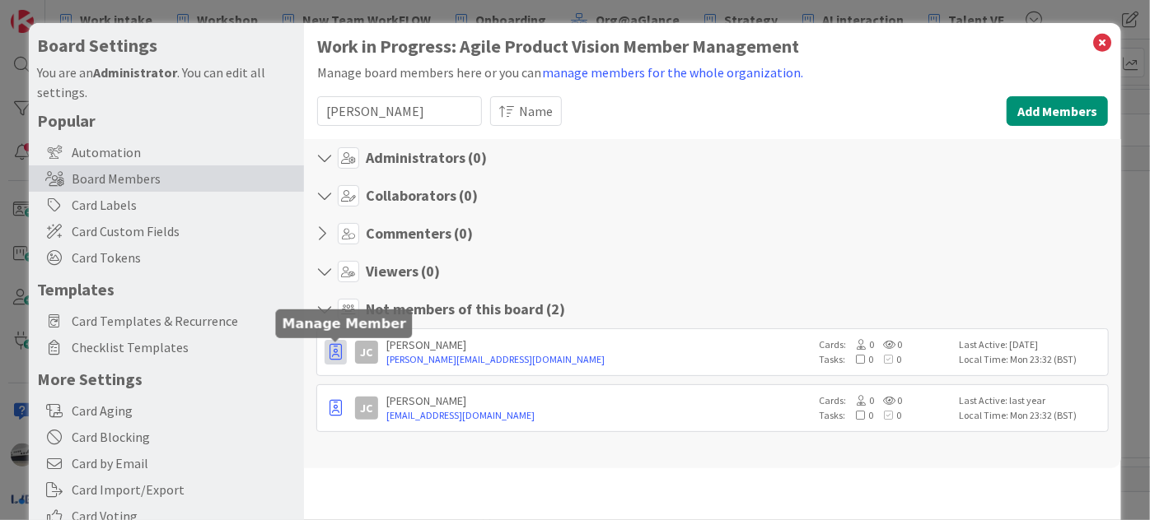
click at [336, 348] on icon "button" at bounding box center [335, 352] width 12 height 16
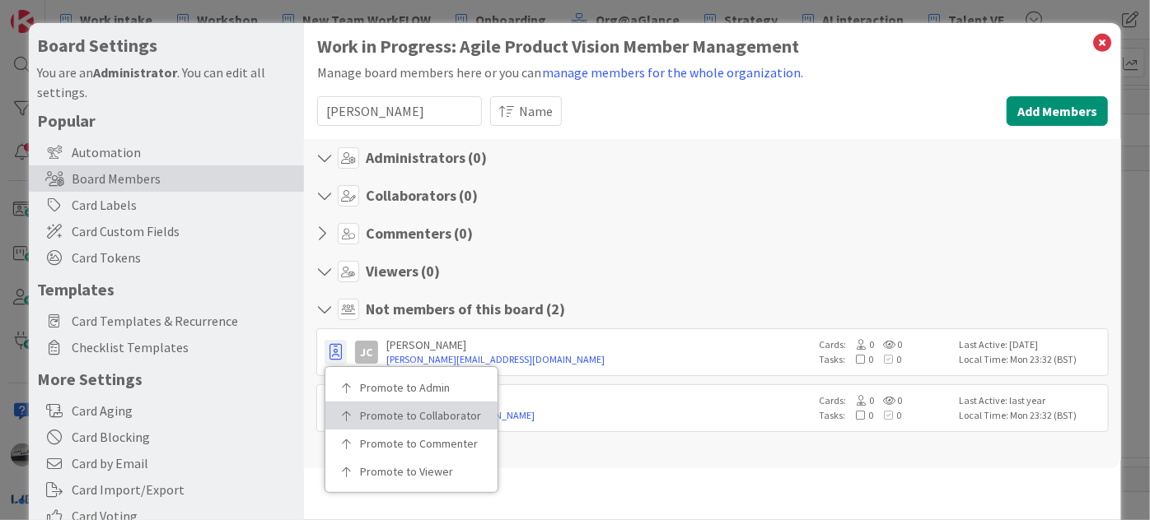
click at [364, 404] on link "Promote to Collaborator" at bounding box center [411, 416] width 172 height 28
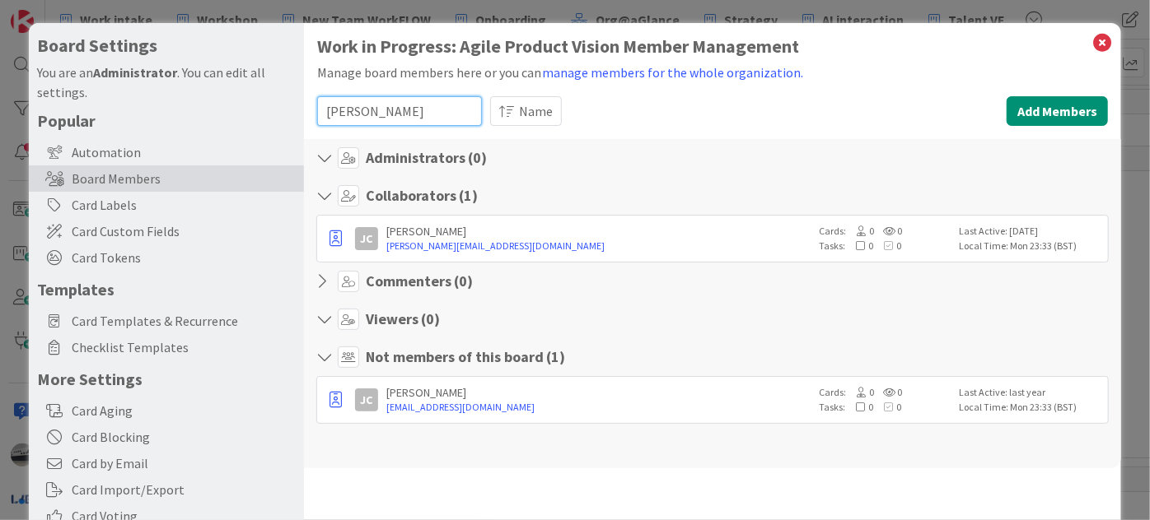
drag, startPoint x: 362, startPoint y: 111, endPoint x: 302, endPoint y: 100, distance: 61.1
click at [302, 100] on div "Board Settings You are an Administrator . You can edit all settings. Popular Au…" at bounding box center [575, 339] width 1092 height 632
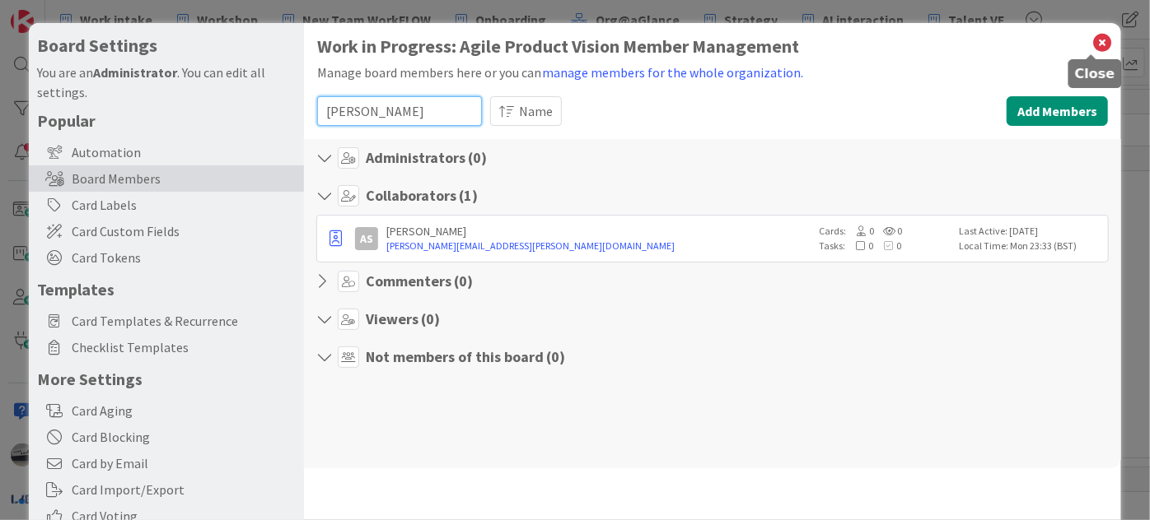
type input "[PERSON_NAME]"
click at [1091, 35] on icon at bounding box center [1101, 42] width 21 height 23
